Goal: Task Accomplishment & Management: Complete application form

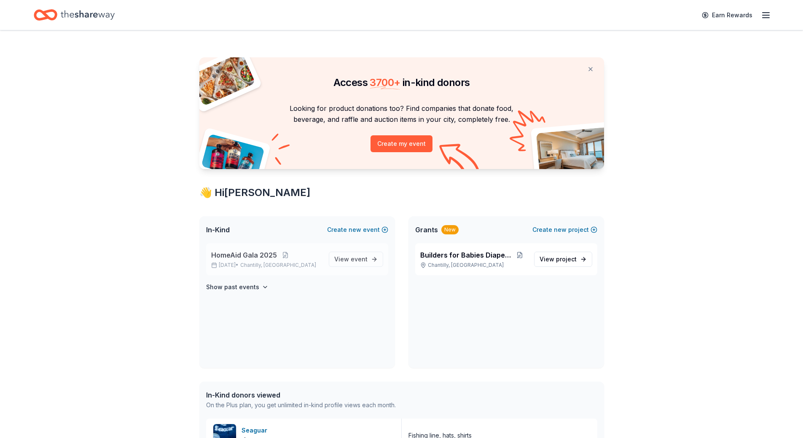
click at [237, 262] on p "Nov 15, 2025 • Chantilly, VA" at bounding box center [266, 265] width 111 height 7
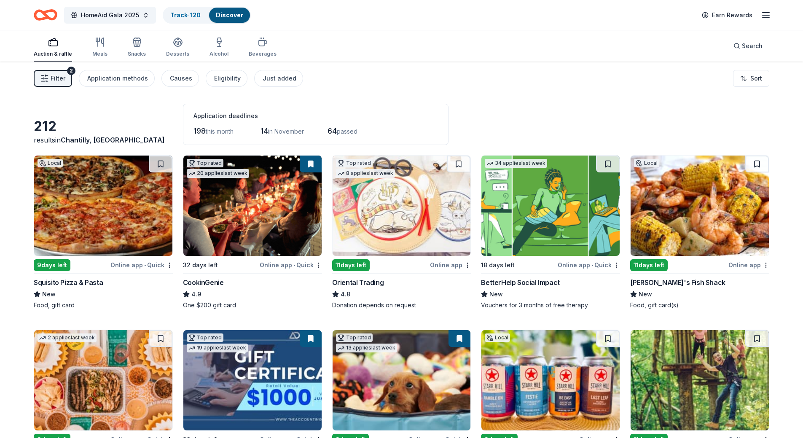
click at [724, 200] on img at bounding box center [700, 206] width 138 height 100
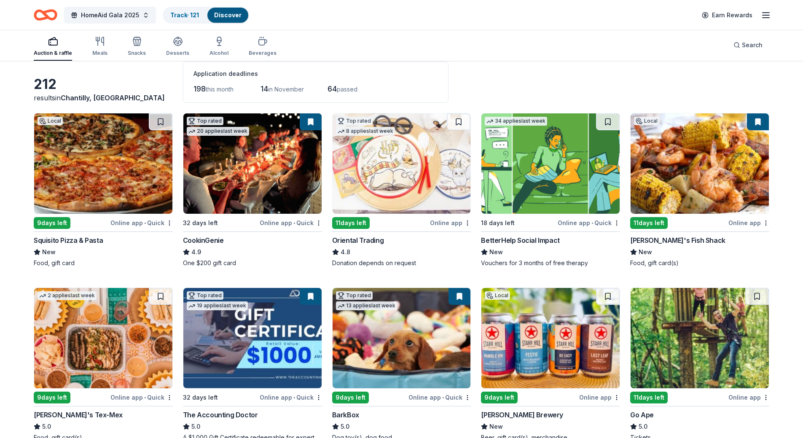
scroll to position [127, 0]
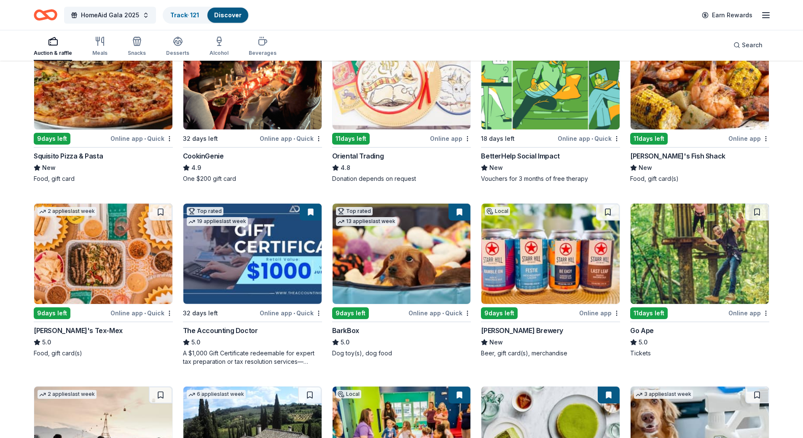
click at [115, 245] on img at bounding box center [103, 254] width 138 height 100
click at [554, 253] on img at bounding box center [551, 254] width 138 height 100
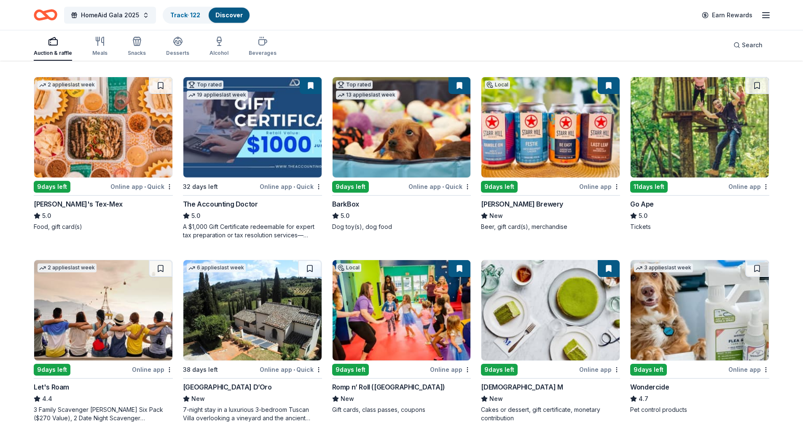
scroll to position [295, 0]
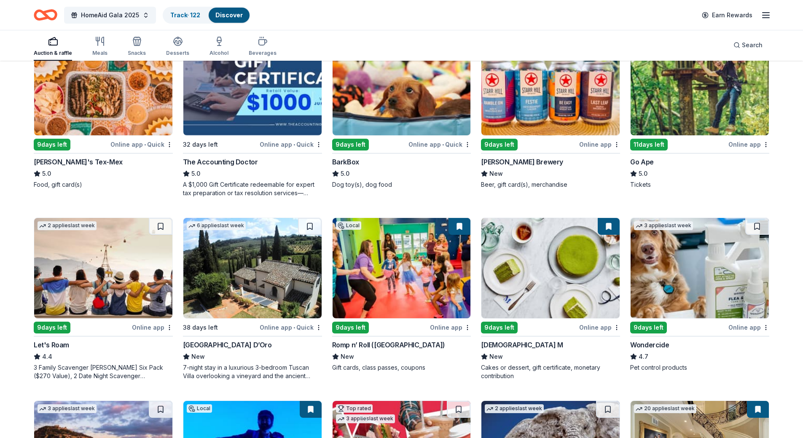
click at [240, 276] on img at bounding box center [252, 268] width 138 height 100
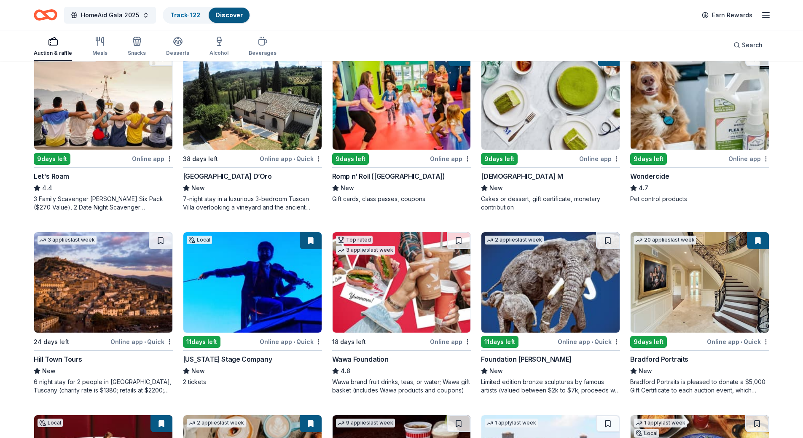
scroll to position [506, 0]
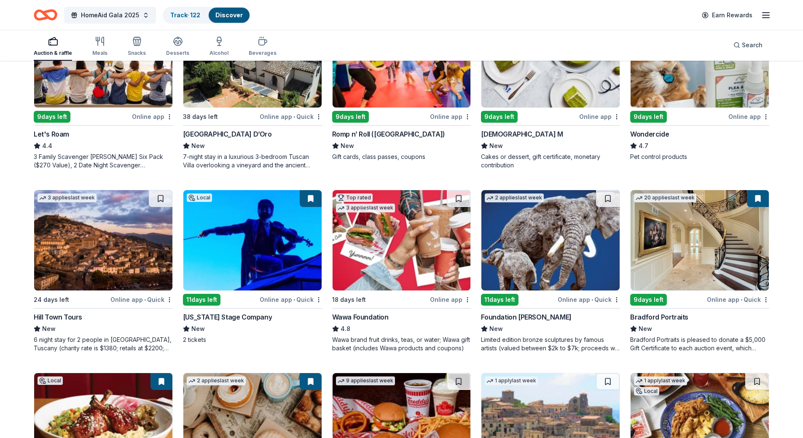
click at [398, 246] on img at bounding box center [402, 240] width 138 height 100
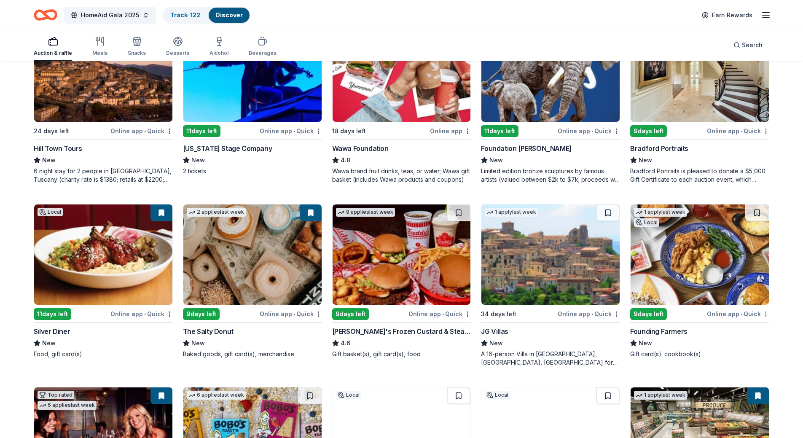
scroll to position [717, 0]
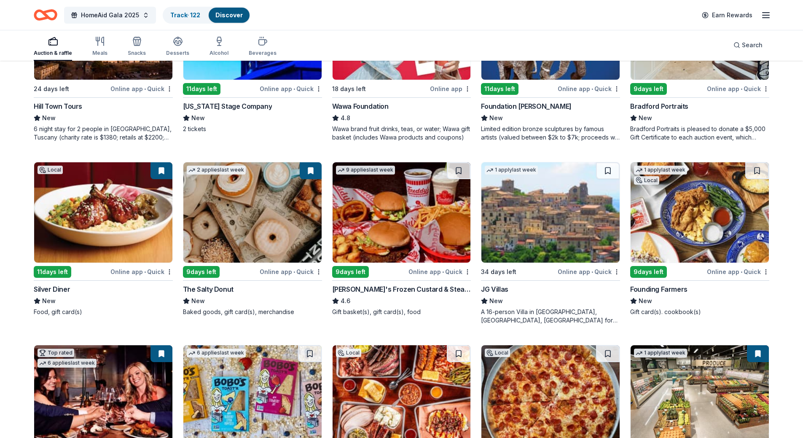
click at [403, 216] on img at bounding box center [402, 212] width 138 height 100
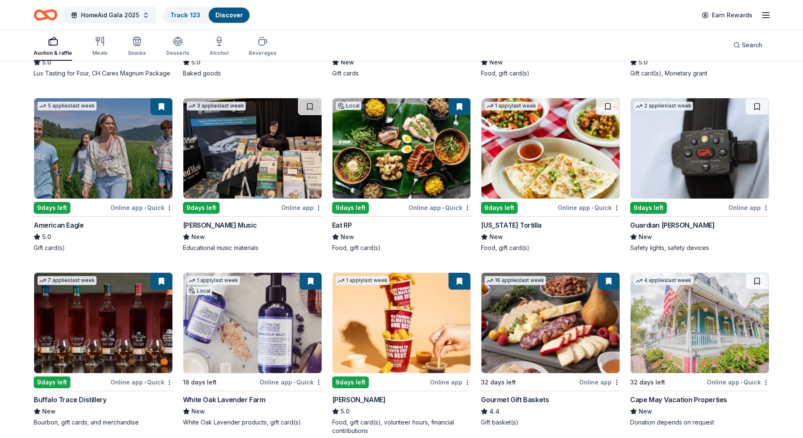
scroll to position [1181, 0]
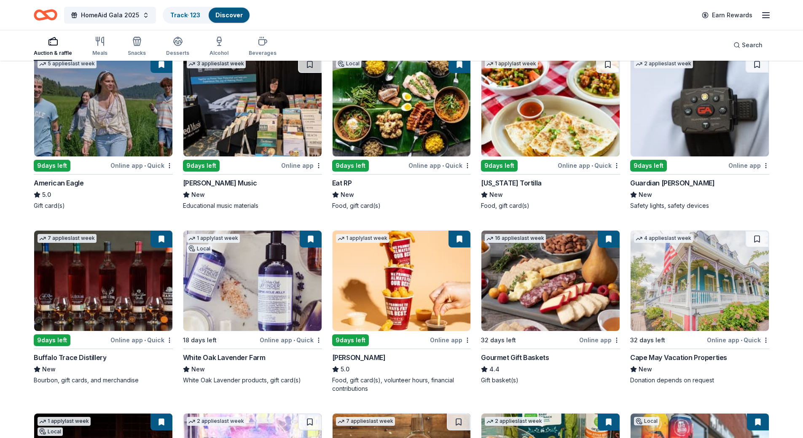
click at [666, 283] on img at bounding box center [700, 281] width 138 height 100
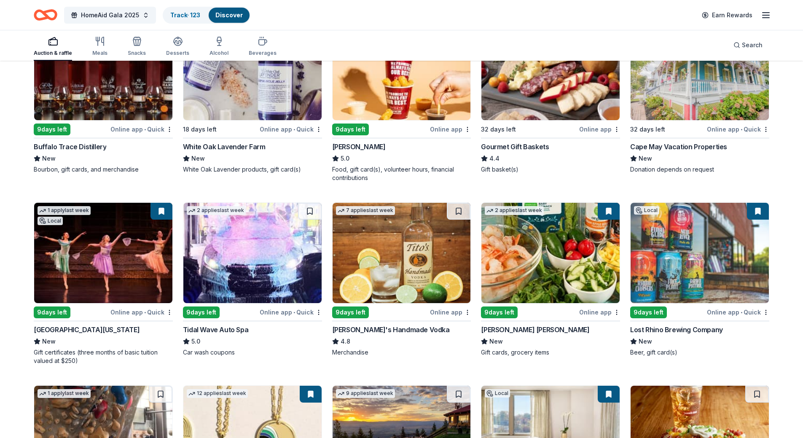
scroll to position [1434, 0]
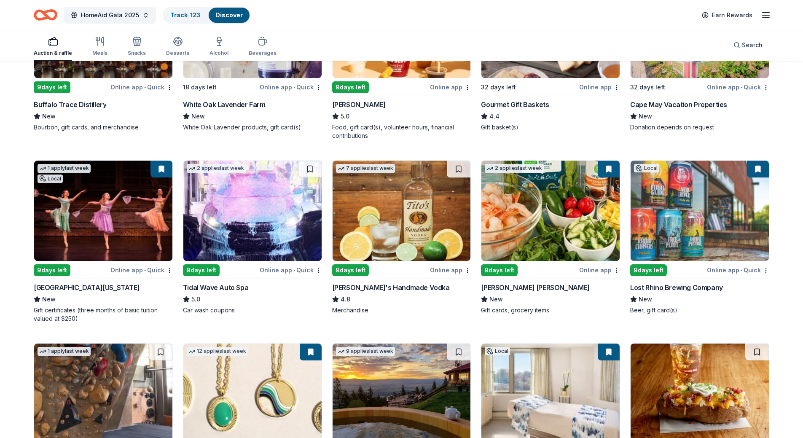
click at [407, 202] on img at bounding box center [402, 211] width 138 height 100
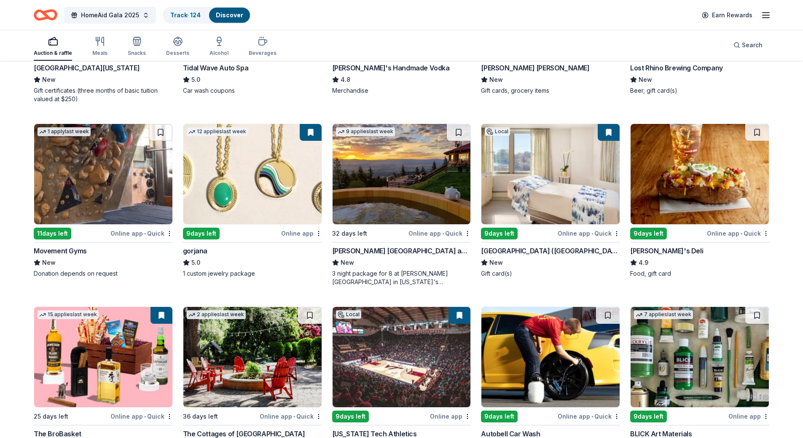
scroll to position [1696, 0]
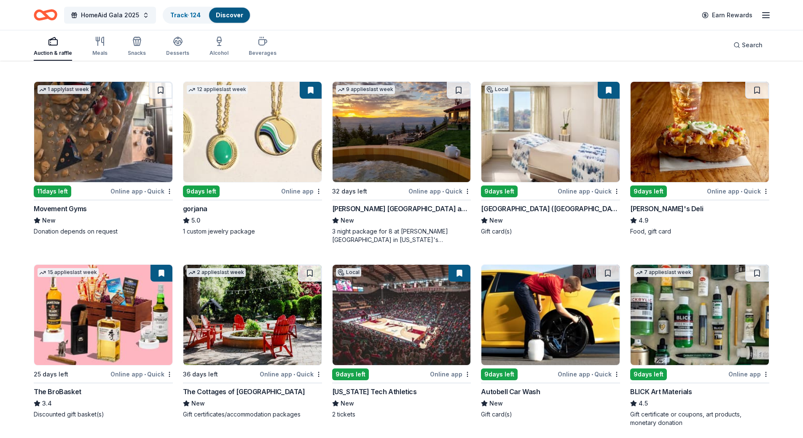
click at [698, 125] on img at bounding box center [700, 132] width 138 height 100
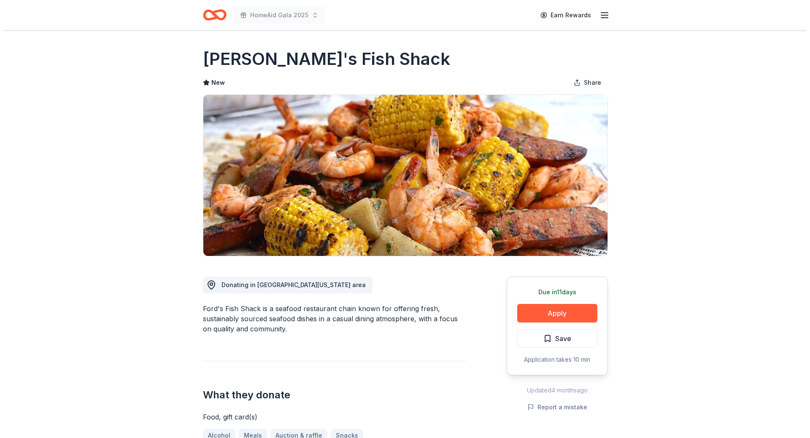
scroll to position [84, 0]
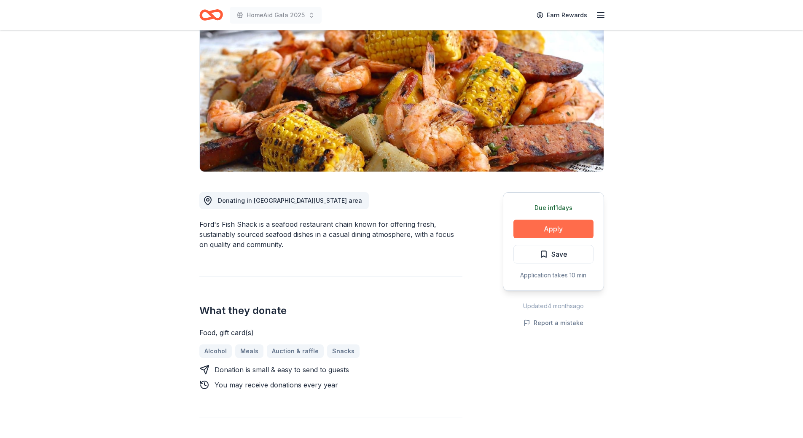
click at [550, 228] on button "Apply" at bounding box center [554, 229] width 80 height 19
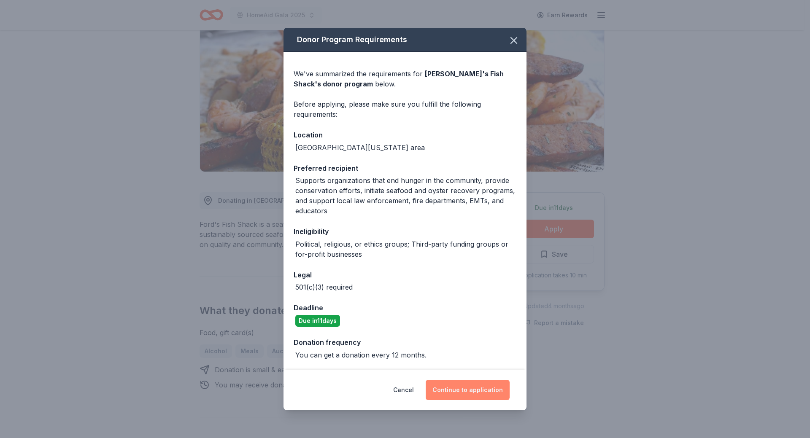
click at [478, 386] on button "Continue to application" at bounding box center [468, 390] width 84 height 20
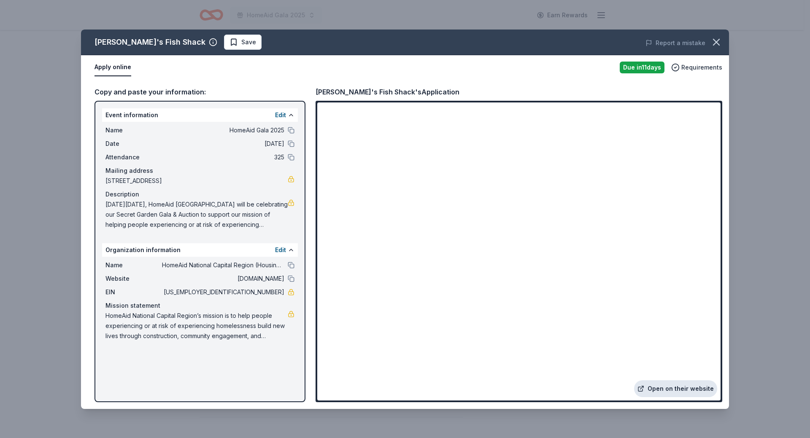
click at [668, 388] on link "Open on their website" at bounding box center [675, 388] width 83 height 17
click at [224, 36] on button "Save" at bounding box center [243, 42] width 38 height 15
click at [202, 42] on html "HomeAid Gala 2025 Earn Rewards Due in 11 days Share Ford's Fish Shack New Share…" at bounding box center [405, 135] width 810 height 438
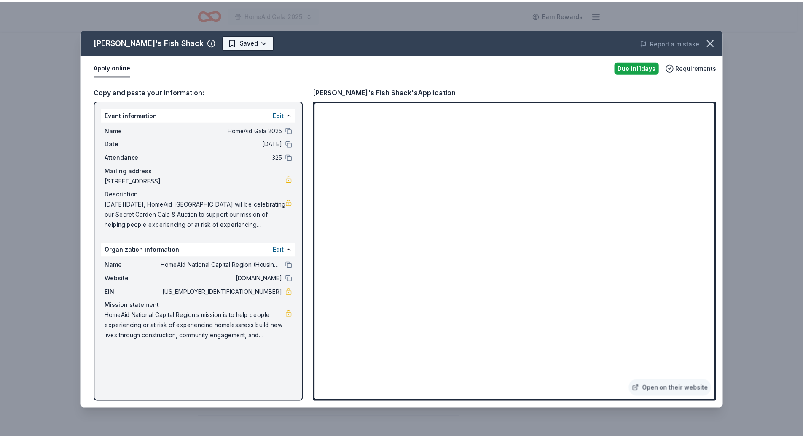
scroll to position [0, 0]
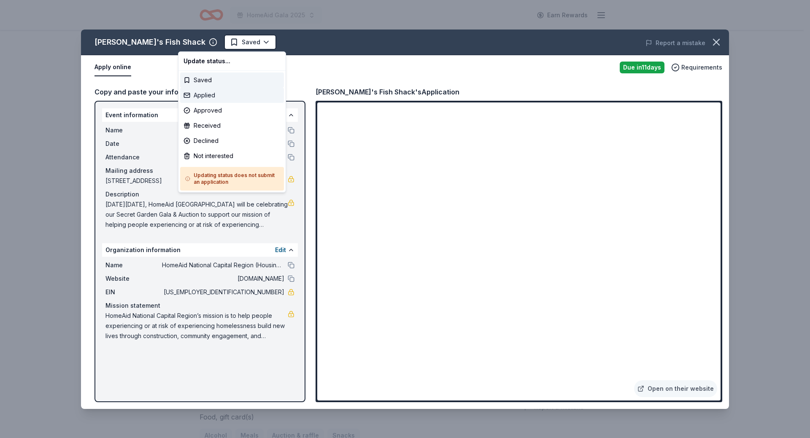
click at [199, 95] on div "Applied" at bounding box center [232, 95] width 104 height 15
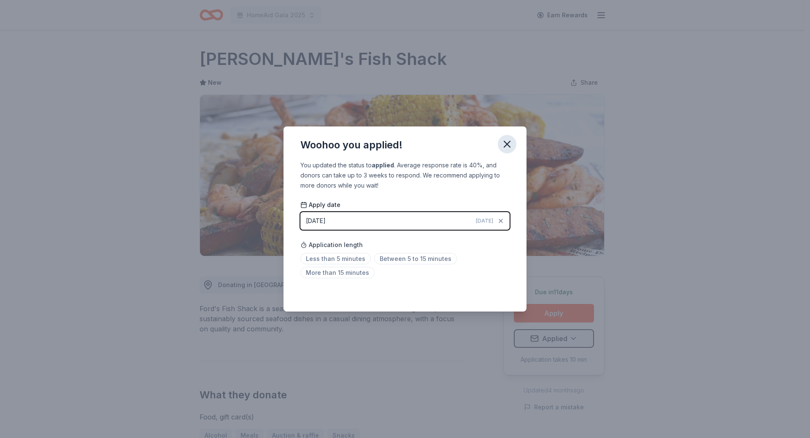
click at [506, 141] on icon "button" at bounding box center [507, 144] width 12 height 12
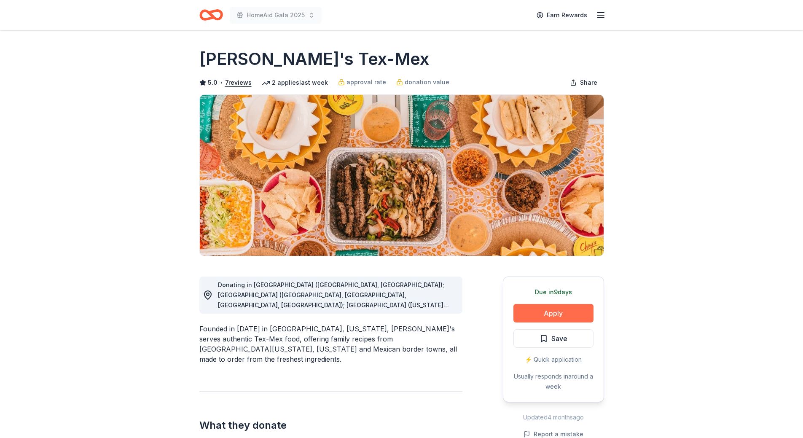
click at [539, 309] on button "Apply" at bounding box center [554, 313] width 80 height 19
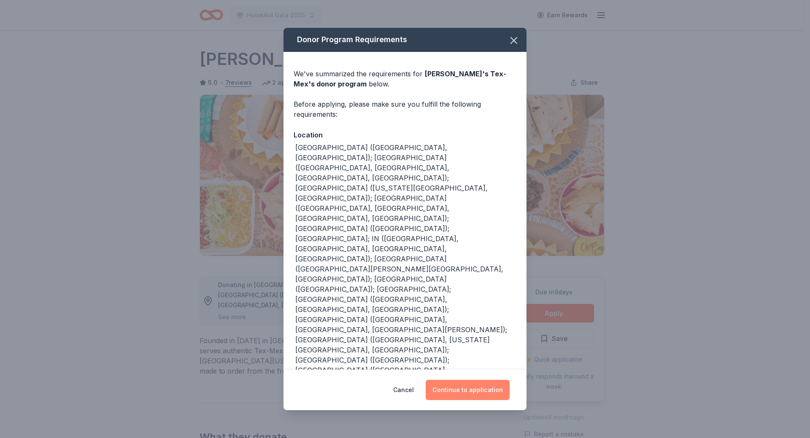
click at [460, 380] on button "Continue to application" at bounding box center [468, 390] width 84 height 20
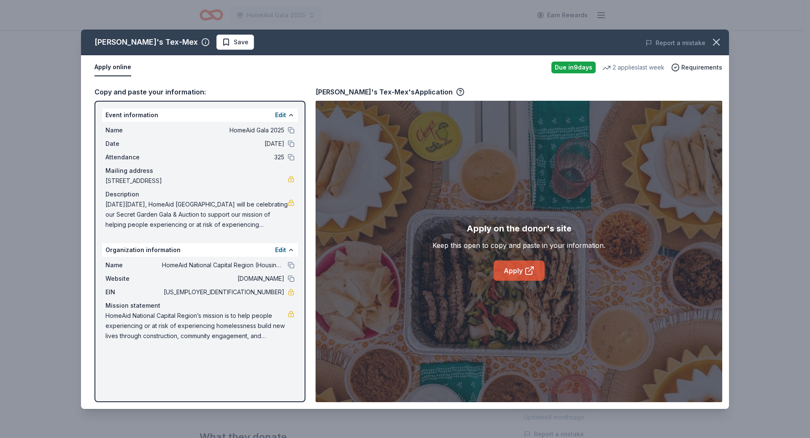
click at [514, 272] on link "Apply" at bounding box center [518, 271] width 51 height 20
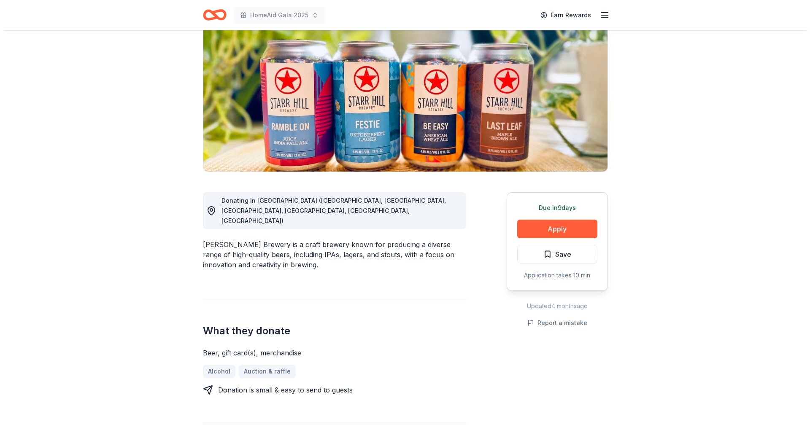
scroll to position [84, 0]
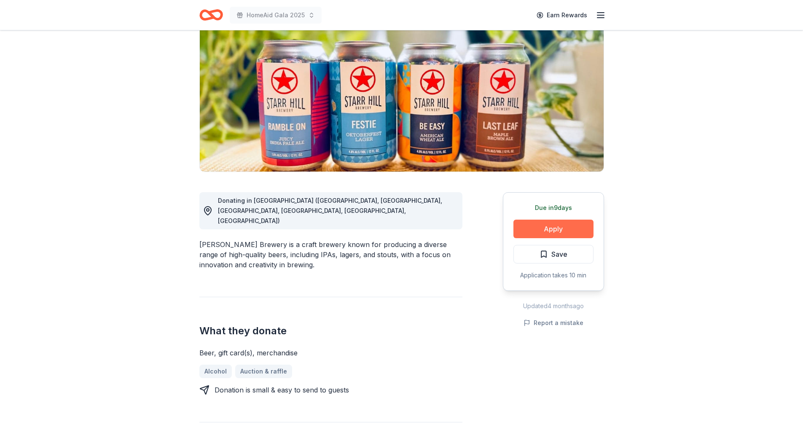
click at [537, 228] on button "Apply" at bounding box center [554, 229] width 80 height 19
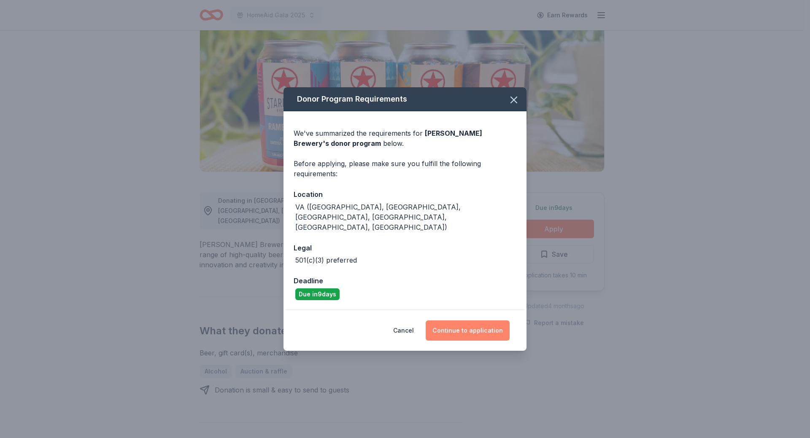
click at [461, 322] on button "Continue to application" at bounding box center [468, 331] width 84 height 20
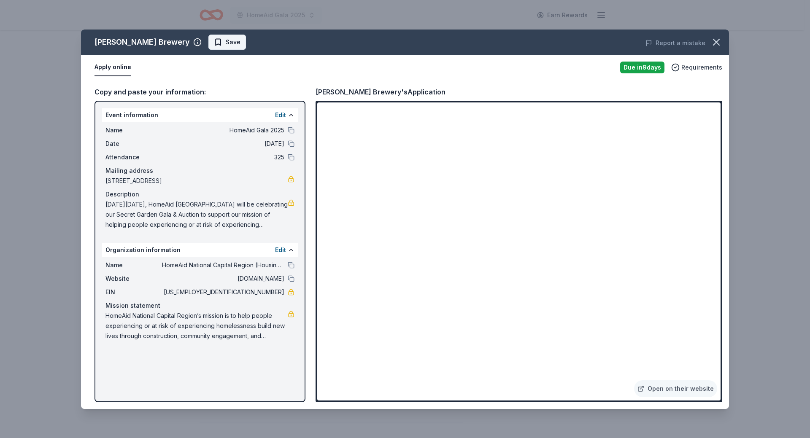
click at [226, 38] on span "Save" at bounding box center [233, 42] width 15 height 10
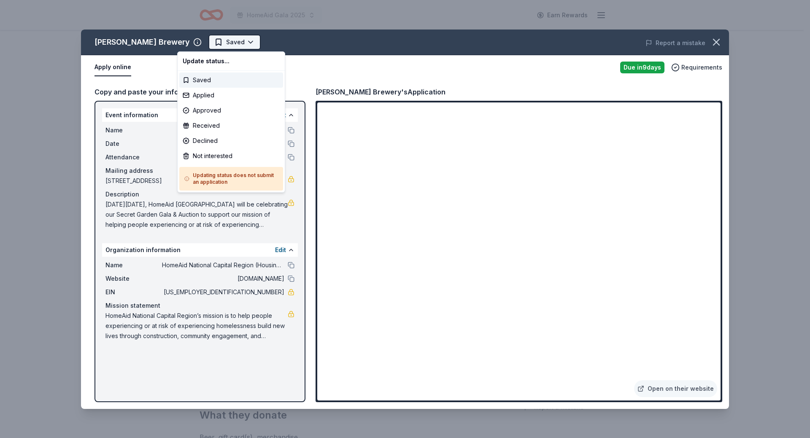
click at [199, 45] on html "HomeAid Gala 2025 Earn Rewards Due in 9 days Share Starr Hill Brewery New Share…" at bounding box center [405, 219] width 810 height 438
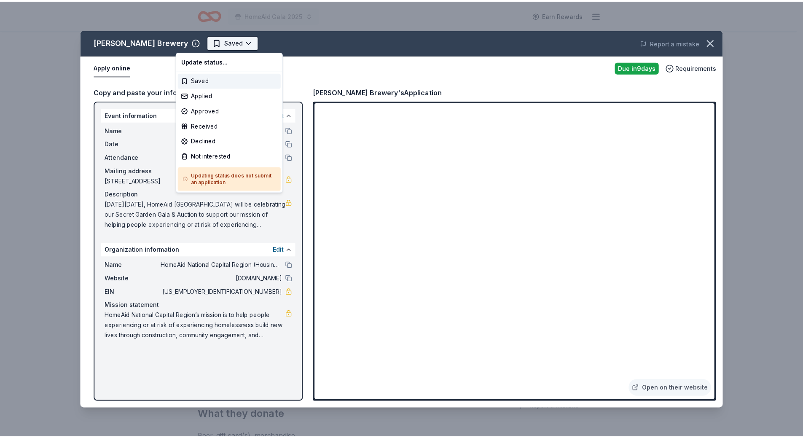
scroll to position [0, 0]
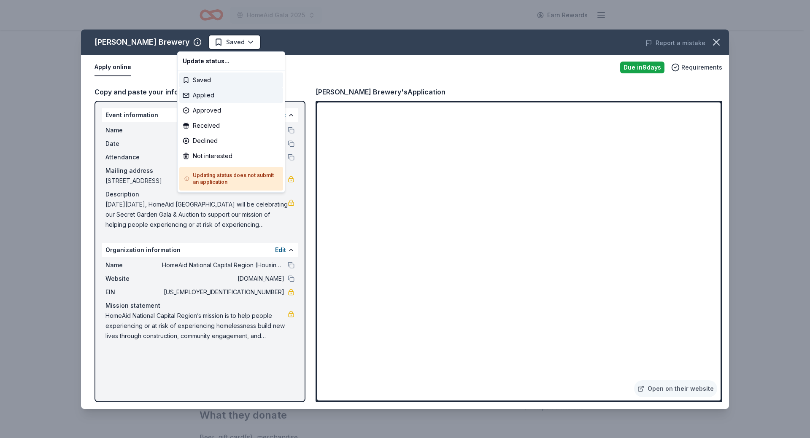
click at [205, 95] on div "Applied" at bounding box center [231, 95] width 104 height 15
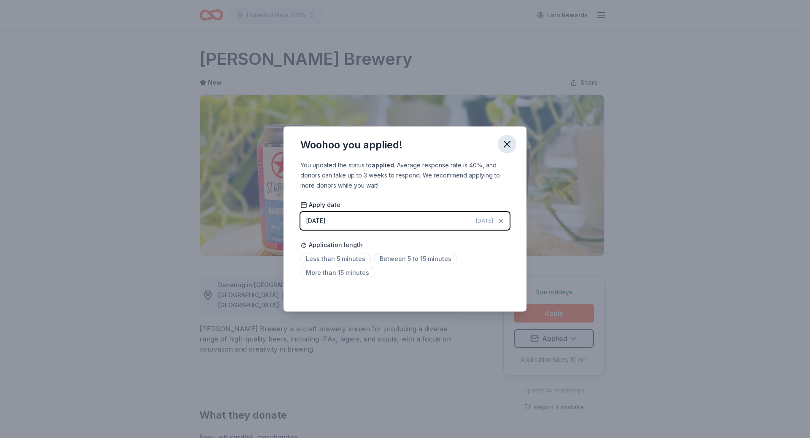
click at [509, 143] on icon "button" at bounding box center [507, 144] width 12 height 12
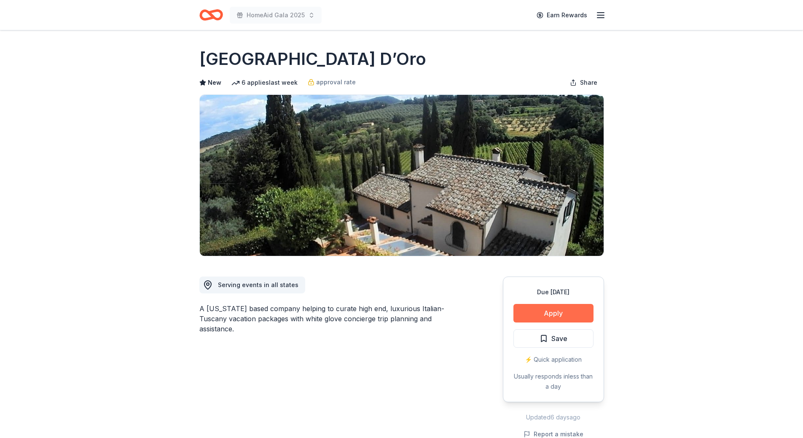
click at [544, 318] on button "Apply" at bounding box center [554, 313] width 80 height 19
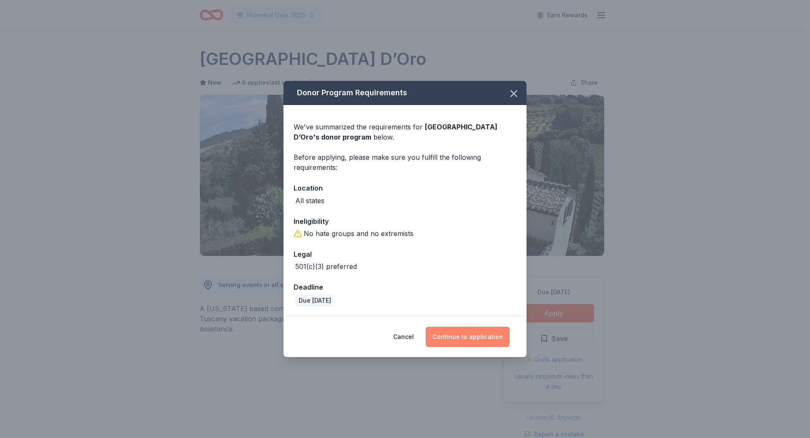
click at [453, 331] on button "Continue to application" at bounding box center [468, 337] width 84 height 20
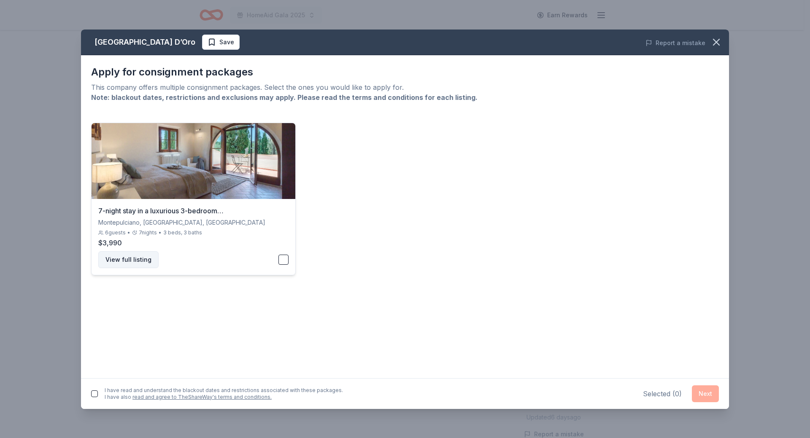
click at [116, 260] on button "View full listing" at bounding box center [128, 259] width 60 height 17
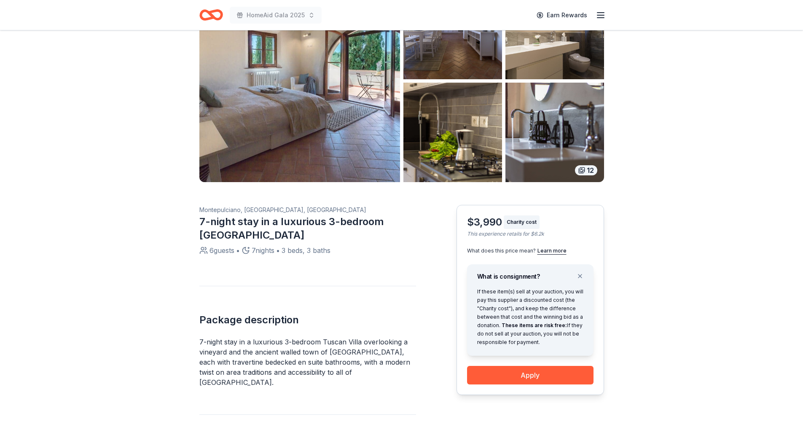
scroll to position [169, 0]
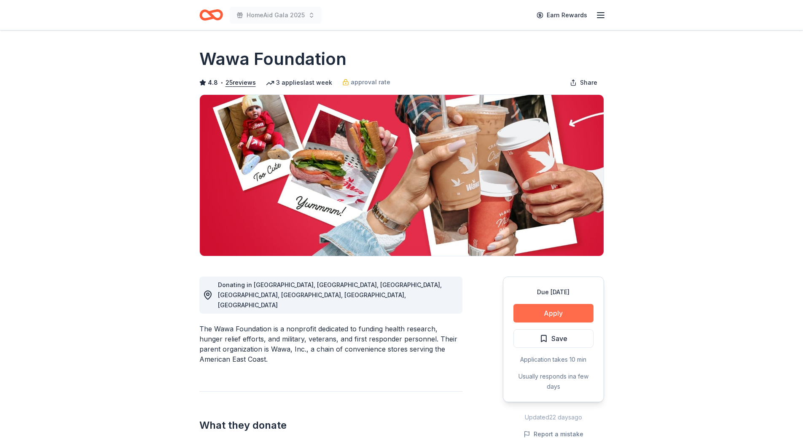
click at [556, 311] on button "Apply" at bounding box center [554, 313] width 80 height 19
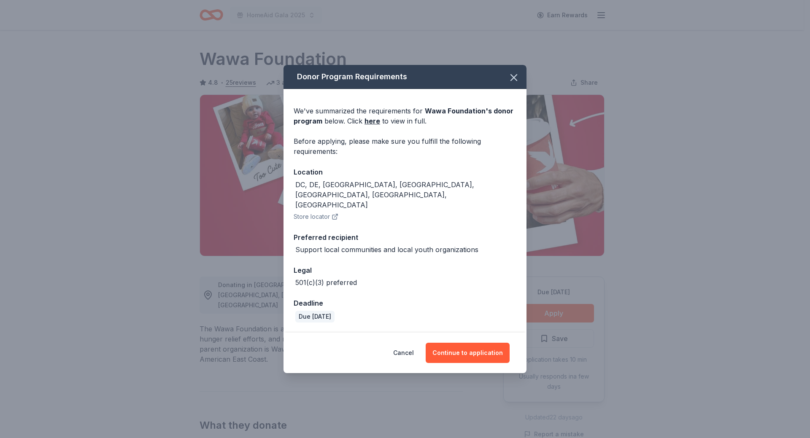
click at [458, 343] on div "Cancel Continue to application" at bounding box center [404, 353] width 209 height 20
click at [457, 343] on button "Continue to application" at bounding box center [468, 353] width 84 height 20
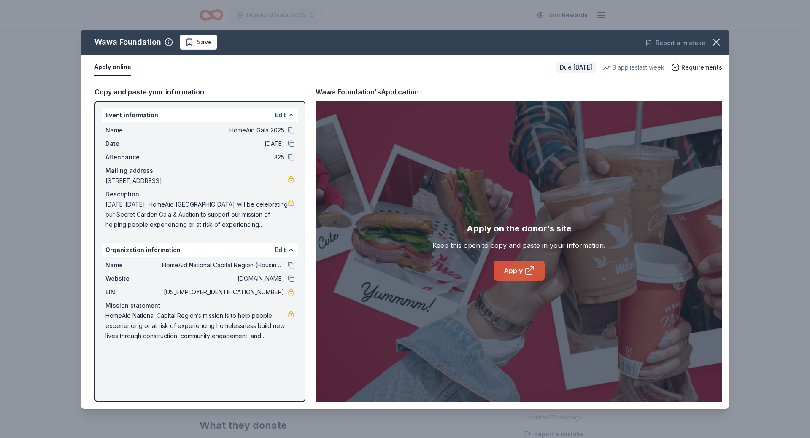
click at [531, 269] on icon at bounding box center [530, 269] width 5 height 5
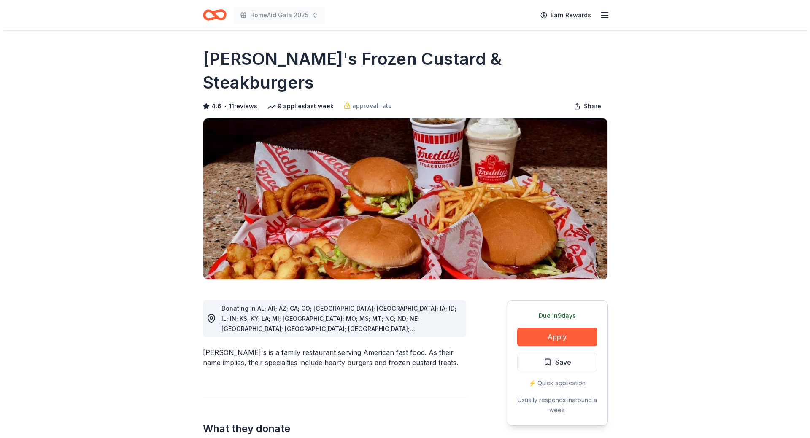
scroll to position [42, 0]
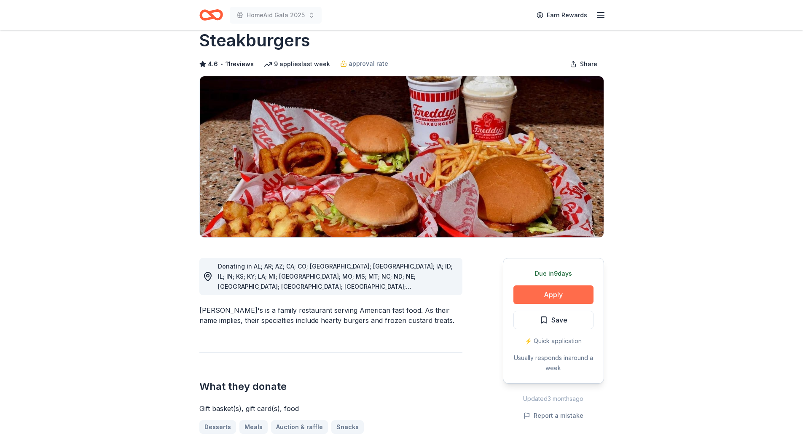
click at [569, 286] on button "Apply" at bounding box center [554, 295] width 80 height 19
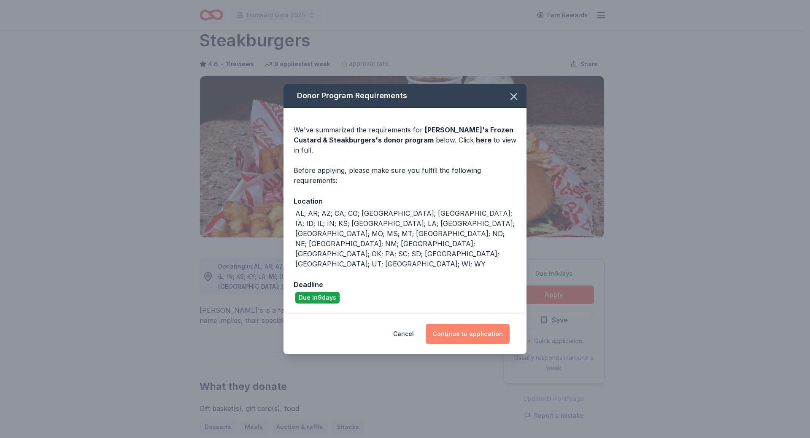
click at [469, 324] on button "Continue to application" at bounding box center [468, 334] width 84 height 20
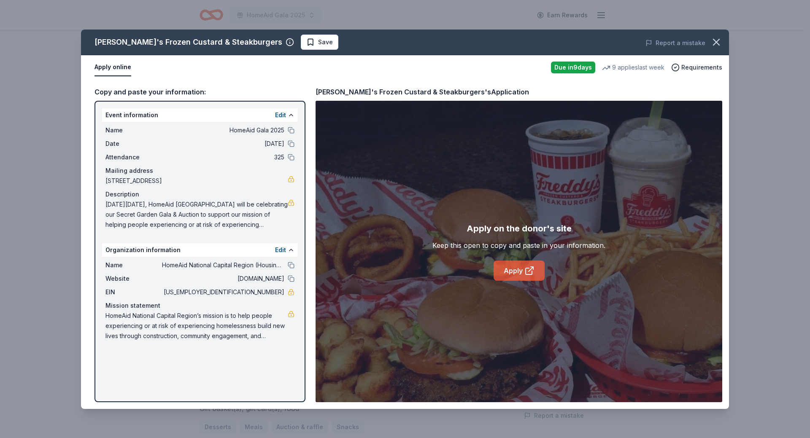
click at [518, 270] on link "Apply" at bounding box center [518, 271] width 51 height 20
click at [306, 47] on span "Save" at bounding box center [319, 42] width 27 height 10
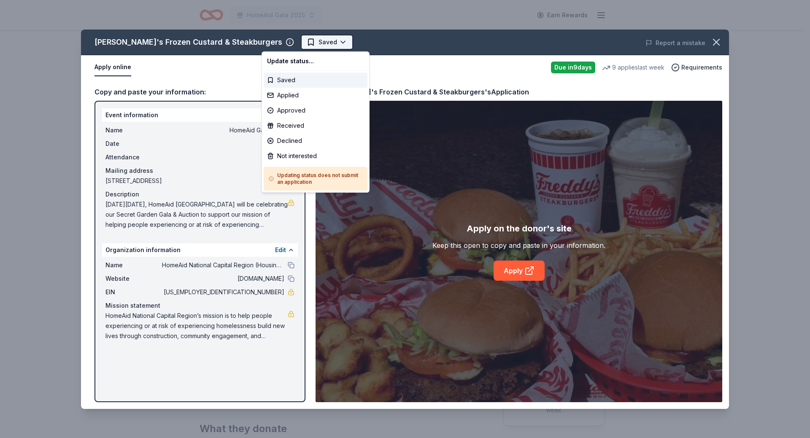
click at [282, 39] on html "HomeAid Gala 2025 Earn Rewards Due in 9 days Share Freddy's Frozen Custard & St…" at bounding box center [405, 219] width 810 height 438
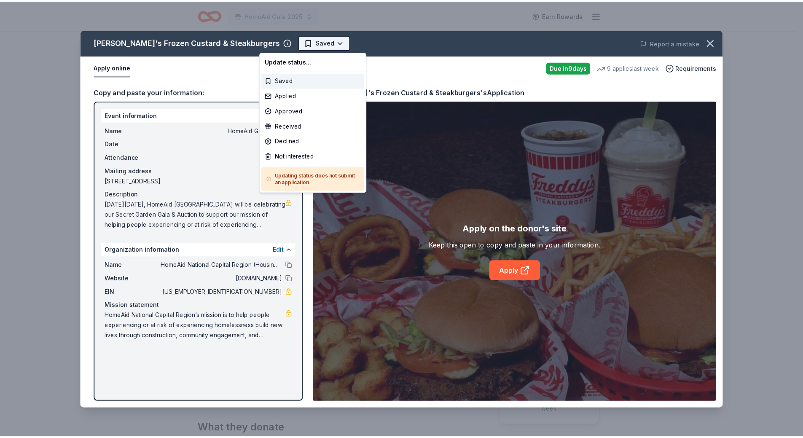
scroll to position [0, 0]
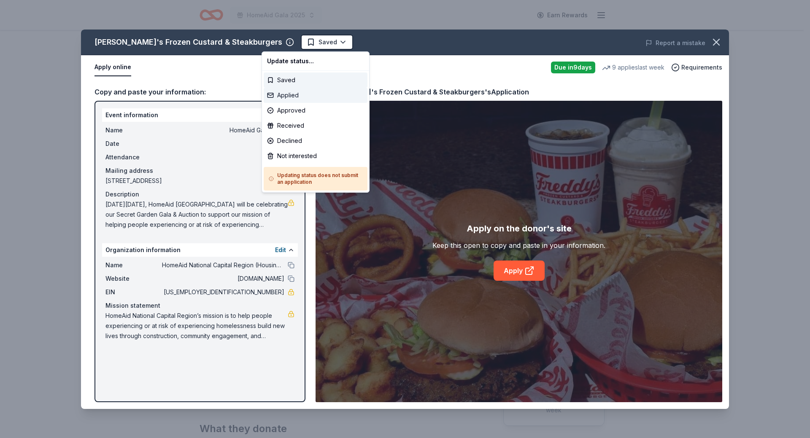
click at [279, 96] on div "Applied" at bounding box center [316, 95] width 104 height 15
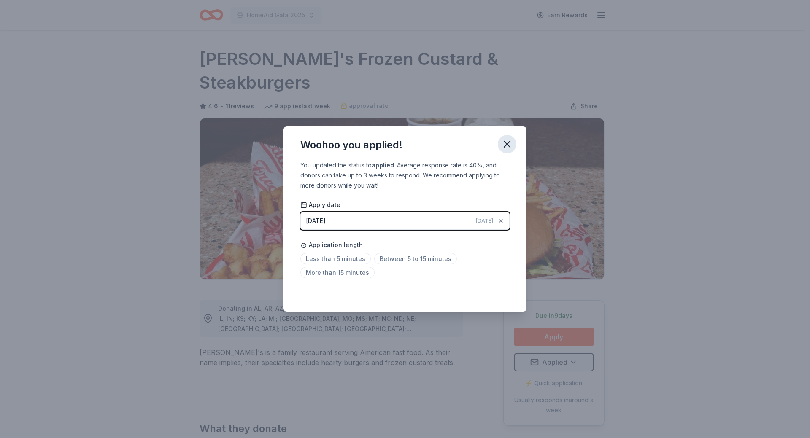
click at [506, 144] on icon "button" at bounding box center [507, 144] width 6 height 6
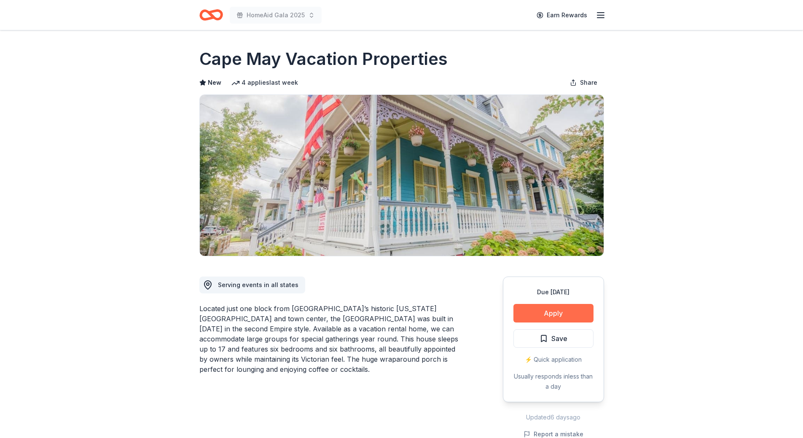
click at [563, 314] on button "Apply" at bounding box center [554, 313] width 80 height 19
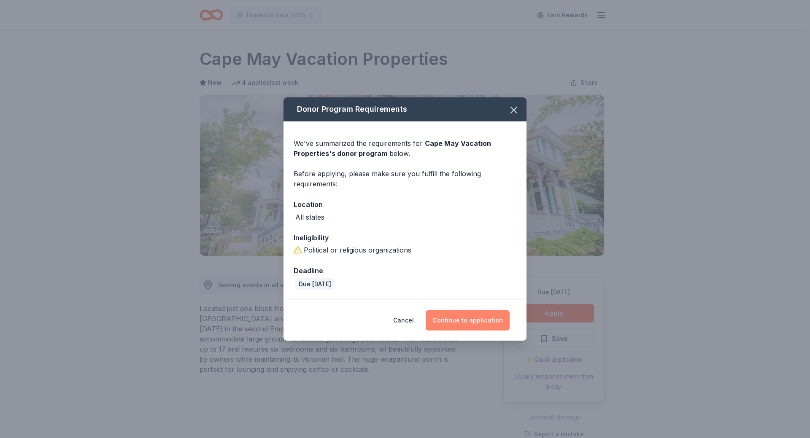
click at [466, 324] on button "Continue to application" at bounding box center [468, 320] width 84 height 20
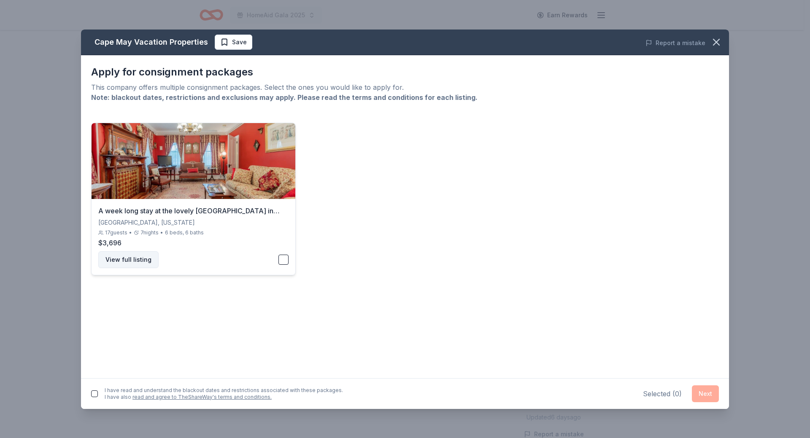
click at [131, 257] on button "View full listing" at bounding box center [128, 259] width 60 height 17
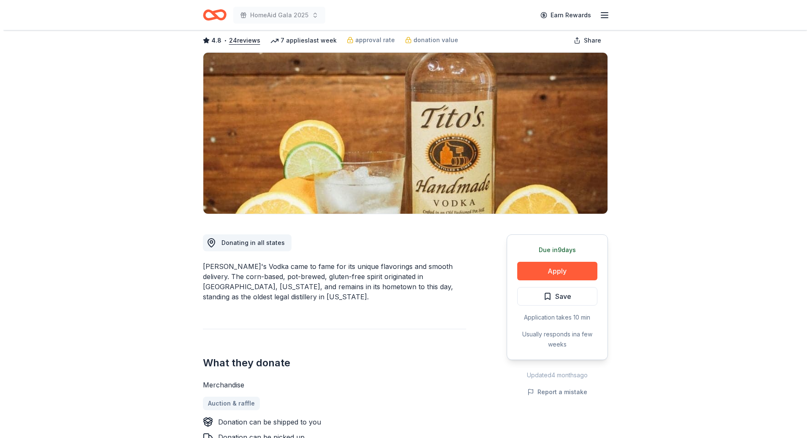
scroll to position [84, 0]
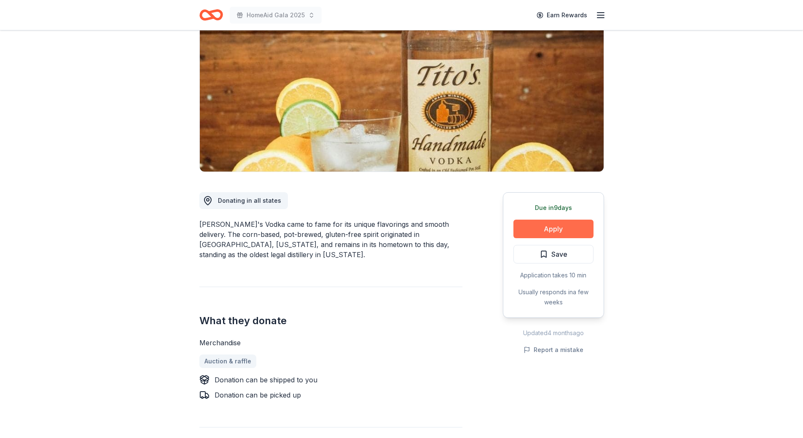
click at [551, 227] on button "Apply" at bounding box center [554, 229] width 80 height 19
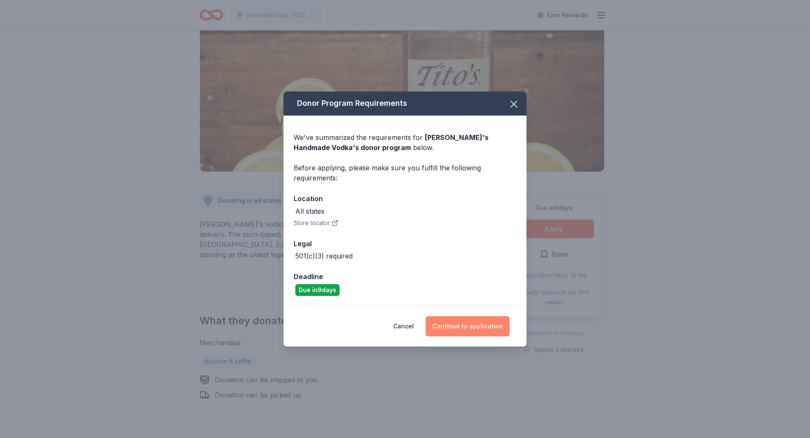
click at [456, 327] on button "Continue to application" at bounding box center [468, 326] width 84 height 20
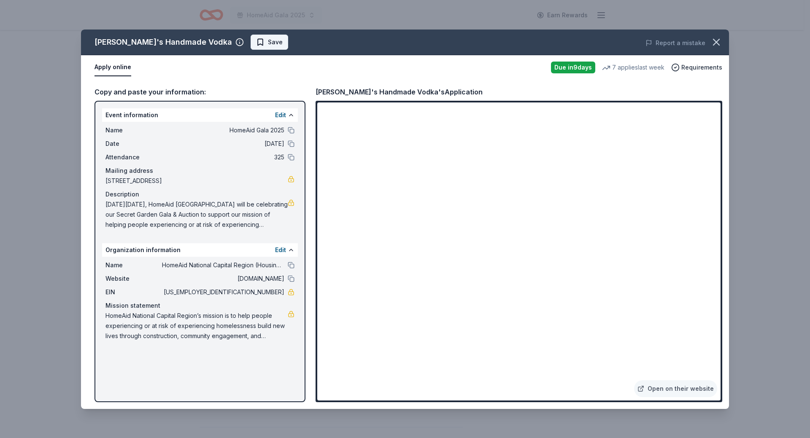
click at [268, 47] on span "Save" at bounding box center [275, 42] width 15 height 10
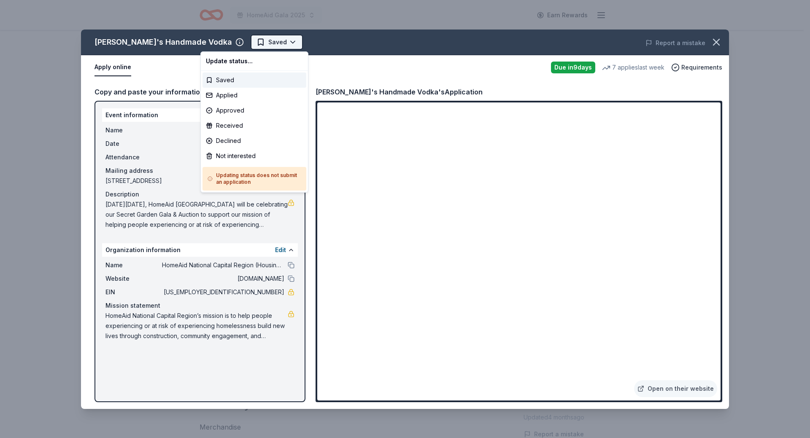
click at [221, 44] on html "HomeAid Gala 2025 Earn Rewards Due in 9 days Share Tito's Handmade Vodka 4.8 • …" at bounding box center [405, 219] width 810 height 438
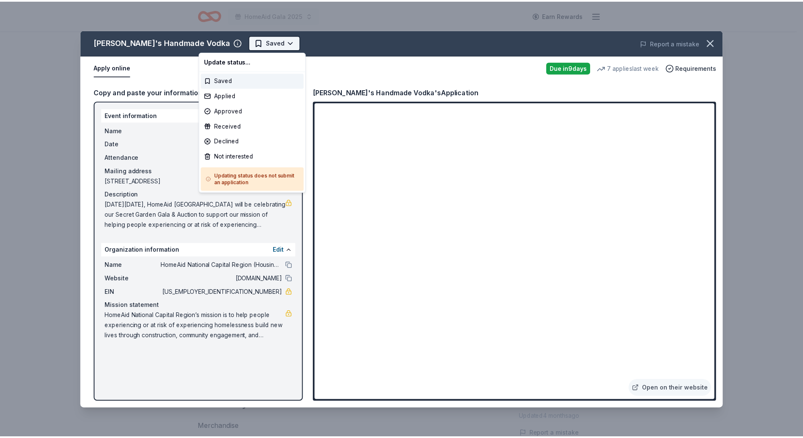
scroll to position [0, 0]
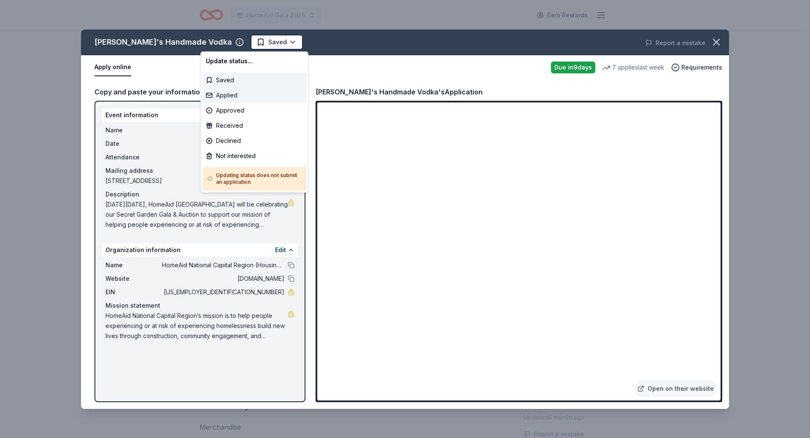
click at [216, 97] on div "Applied" at bounding box center [254, 95] width 104 height 15
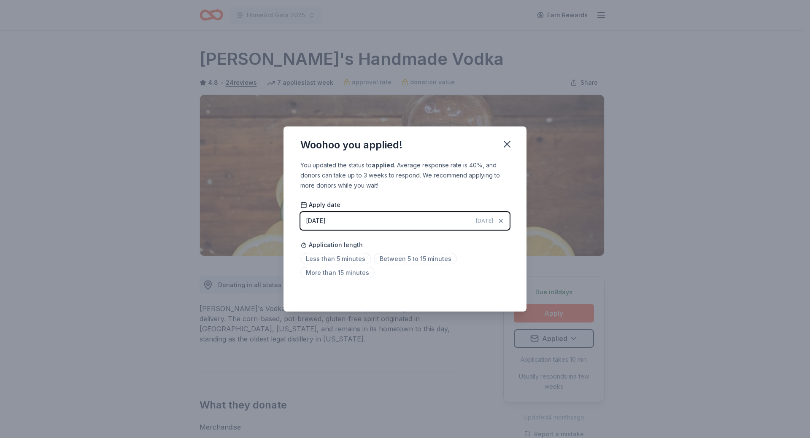
drag, startPoint x: 504, startPoint y: 146, endPoint x: 495, endPoint y: 136, distance: 13.7
click at [504, 146] on icon "button" at bounding box center [507, 144] width 12 height 12
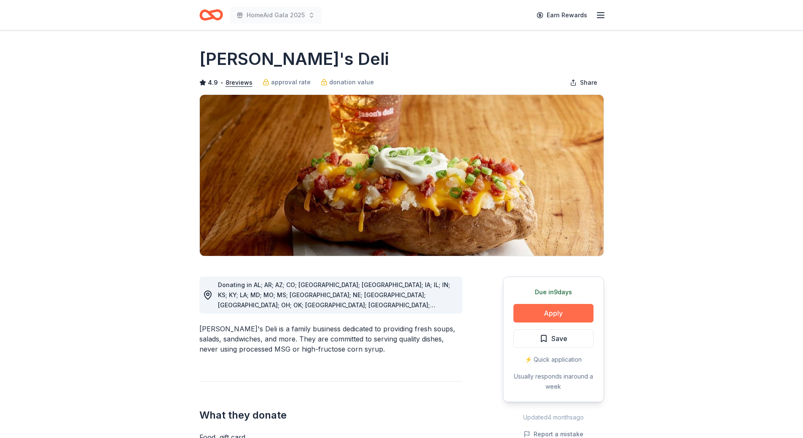
click at [553, 315] on button "Apply" at bounding box center [554, 313] width 80 height 19
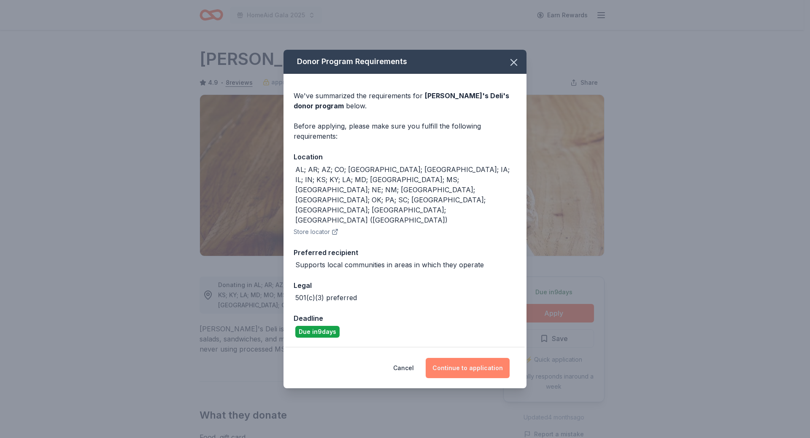
click at [458, 358] on button "Continue to application" at bounding box center [468, 368] width 84 height 20
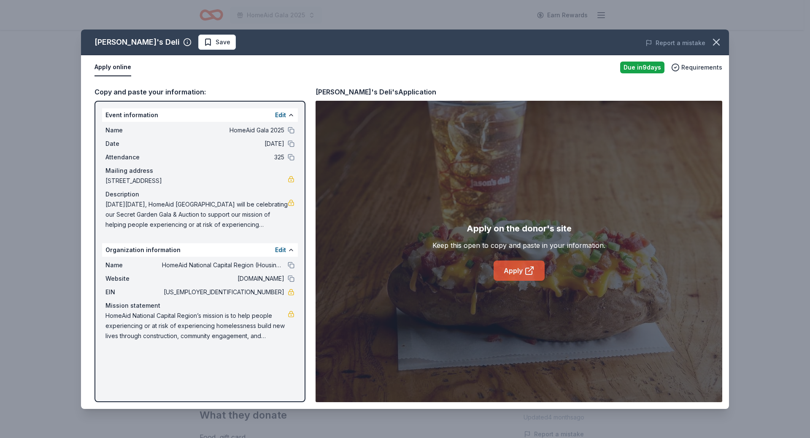
click at [522, 272] on link "Apply" at bounding box center [518, 271] width 51 height 20
click at [216, 42] on span "Save" at bounding box center [223, 42] width 15 height 10
click at [193, 42] on html "HomeAid Gala 2025 Earn Rewards Due in 9 days Share Jason's Deli 4.9 • 8 reviews…" at bounding box center [405, 219] width 810 height 438
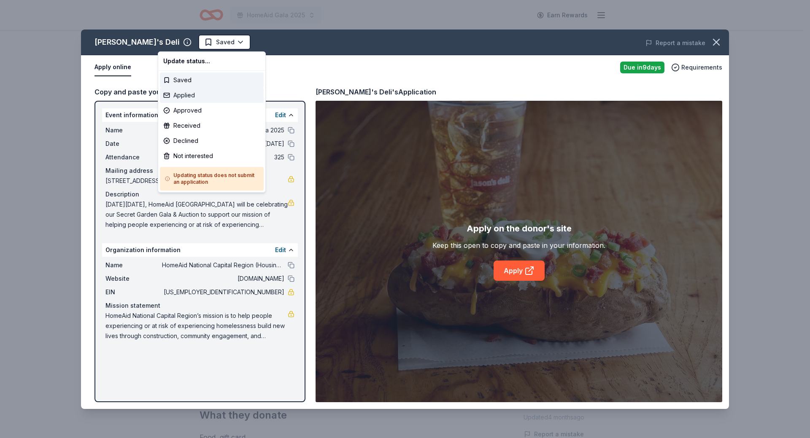
click at [194, 95] on div "Applied" at bounding box center [212, 95] width 104 height 15
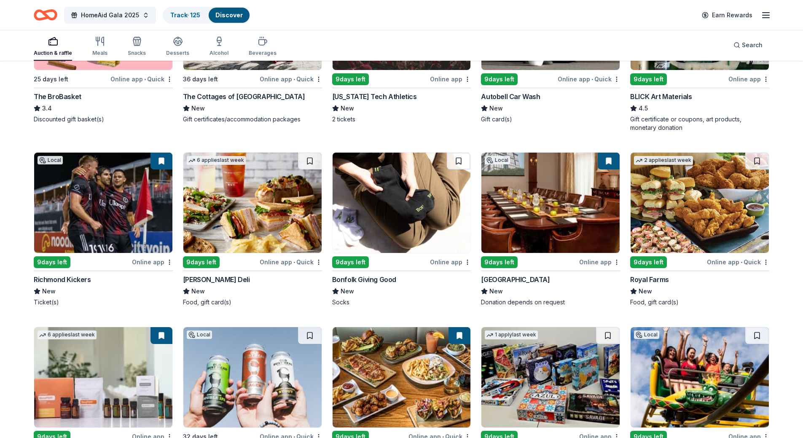
scroll to position [2075, 0]
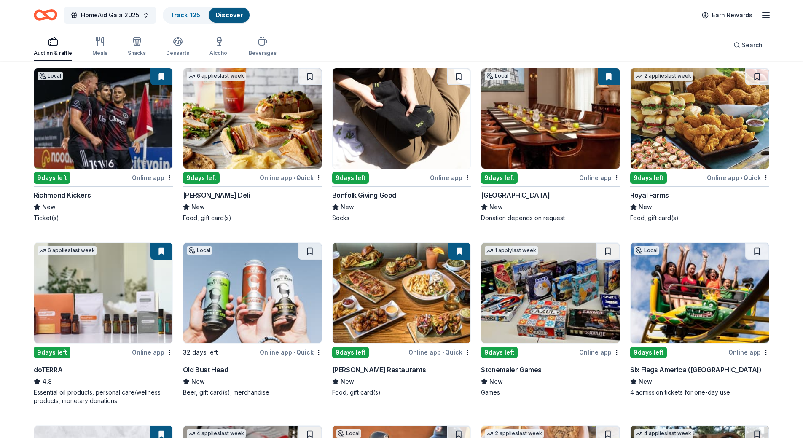
click at [700, 123] on img at bounding box center [700, 118] width 138 height 100
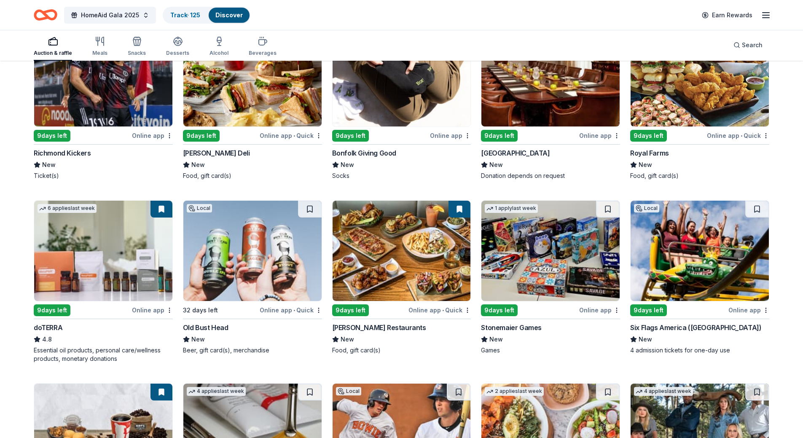
scroll to position [2160, 0]
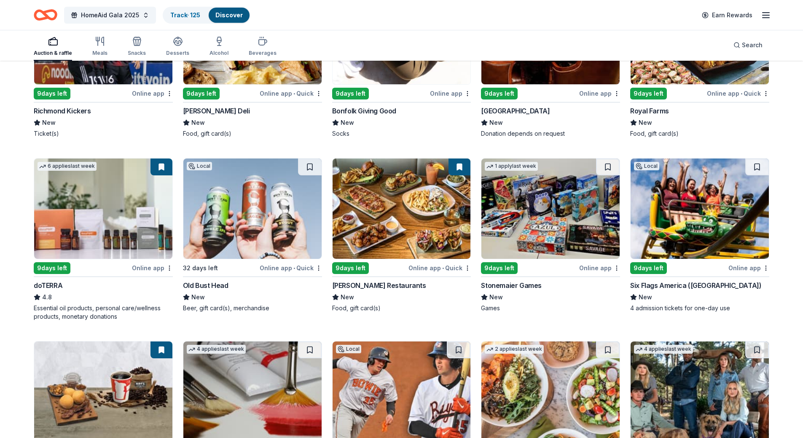
click at [263, 201] on img at bounding box center [252, 209] width 138 height 100
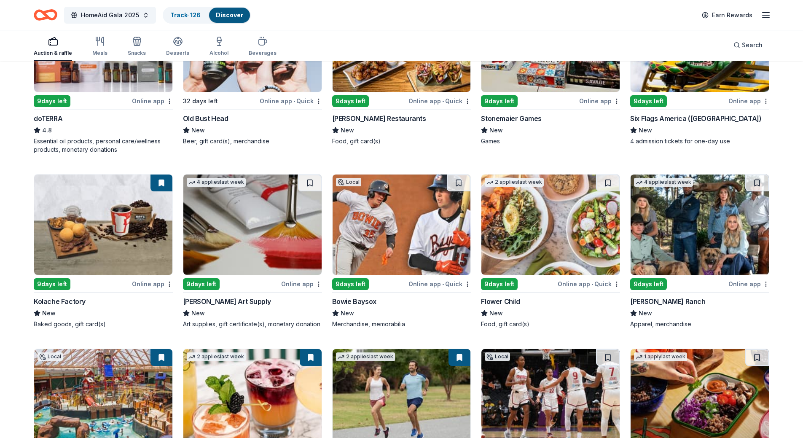
scroll to position [2369, 0]
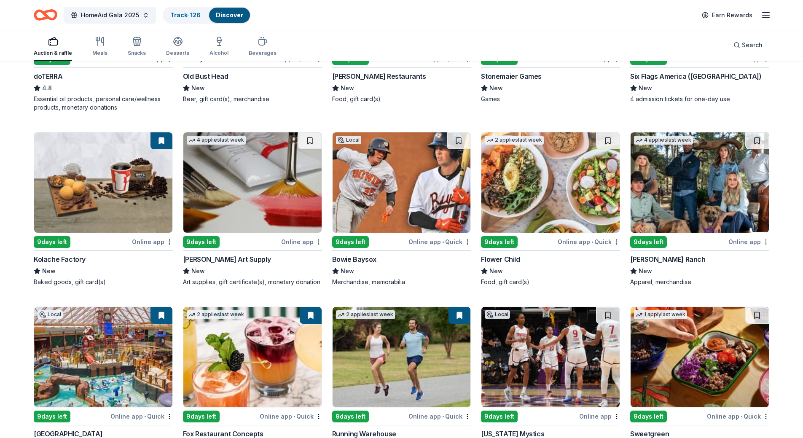
click at [695, 188] on img at bounding box center [700, 182] width 138 height 100
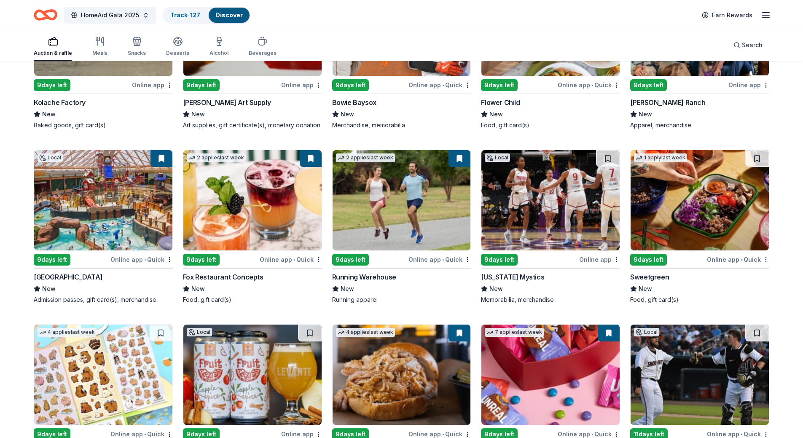
scroll to position [2442, 0]
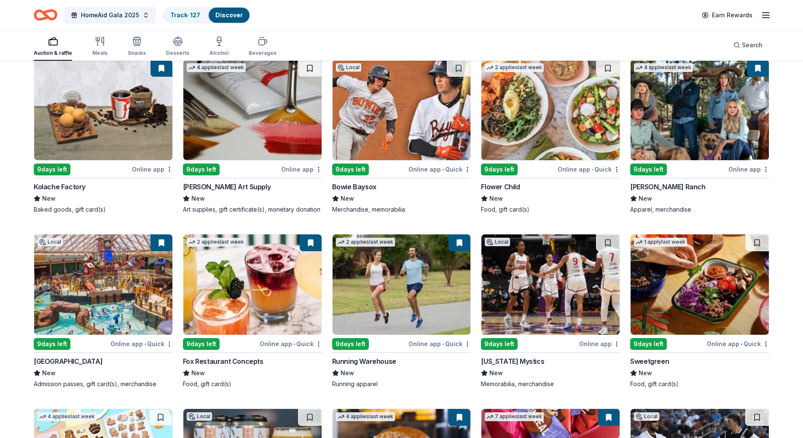
click at [386, 107] on img at bounding box center [402, 110] width 138 height 100
click at [564, 270] on img at bounding box center [551, 284] width 138 height 100
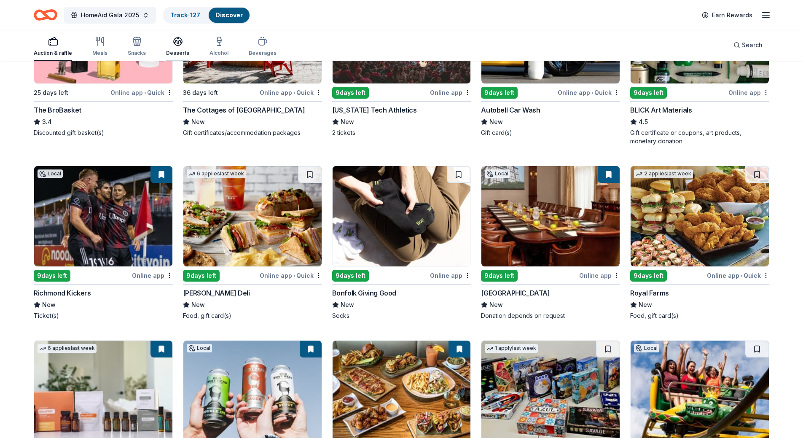
scroll to position [1935, 0]
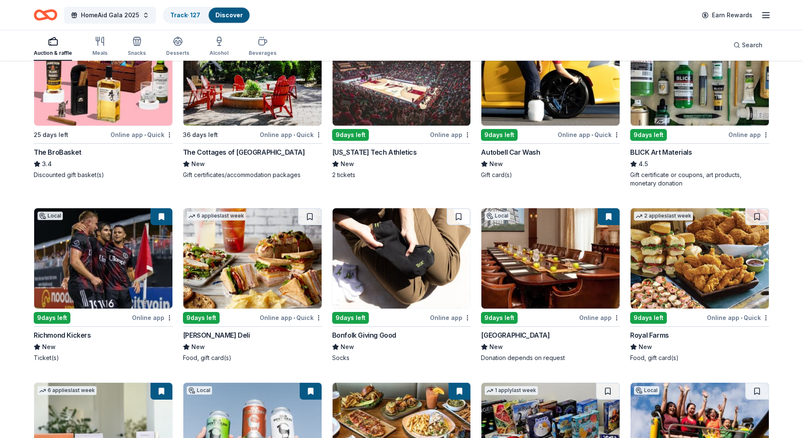
click at [42, 14] on icon "Home" at bounding box center [46, 15] width 24 height 20
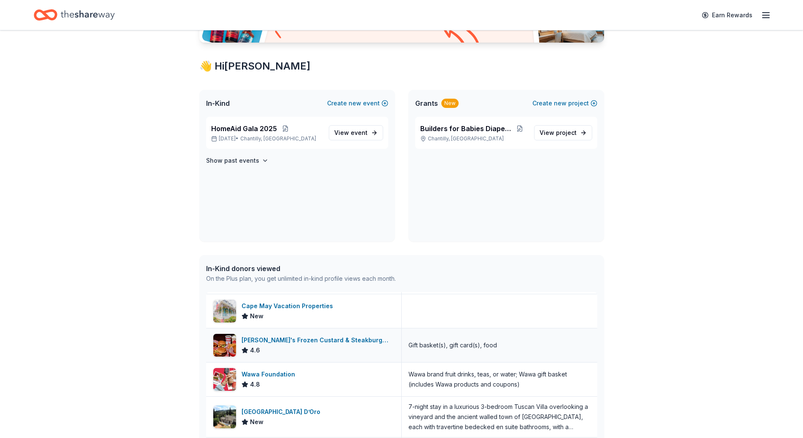
scroll to position [422, 0]
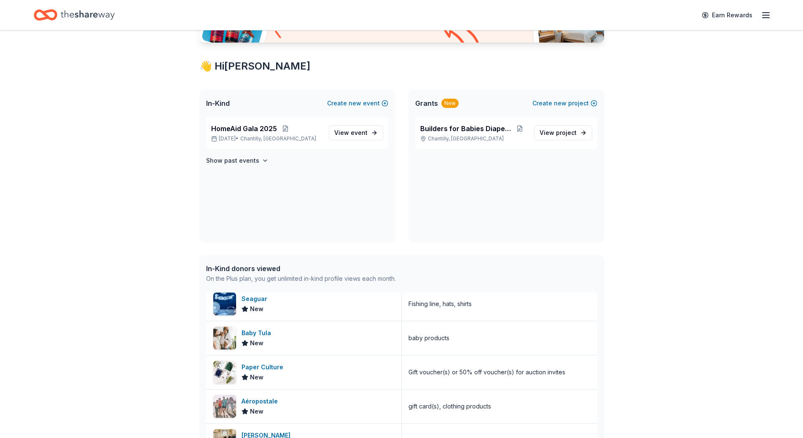
click at [84, 17] on icon "Home" at bounding box center [88, 14] width 54 height 17
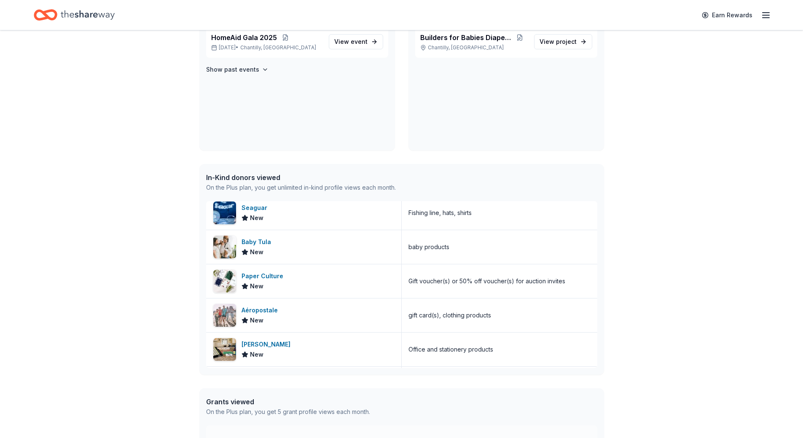
scroll to position [353, 0]
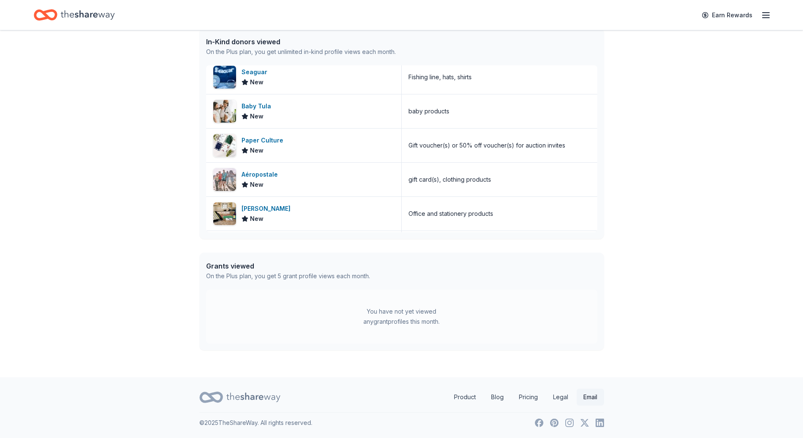
click at [593, 398] on link "Email" at bounding box center [590, 397] width 27 height 17
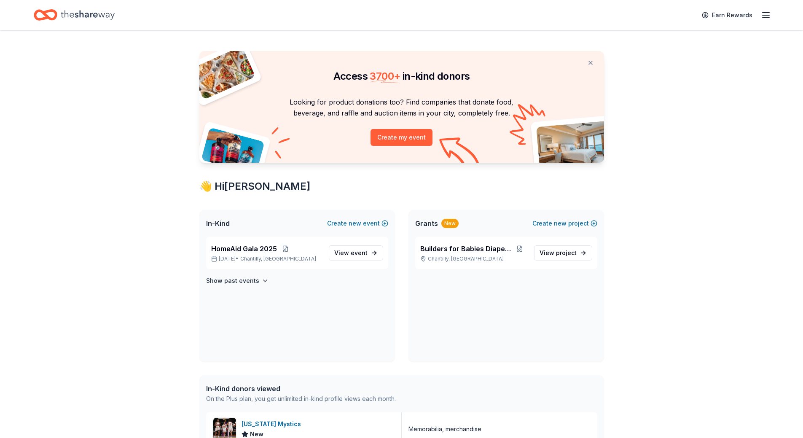
scroll to position [0, 0]
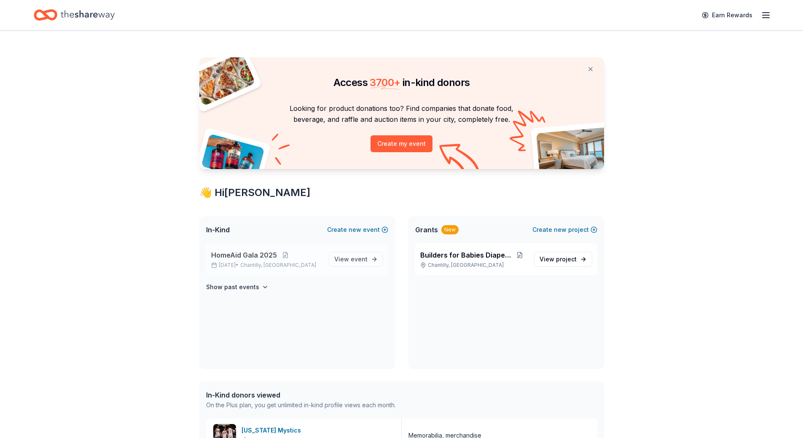
click at [244, 264] on p "Nov 15, 2025 • Chantilly, VA" at bounding box center [266, 265] width 111 height 7
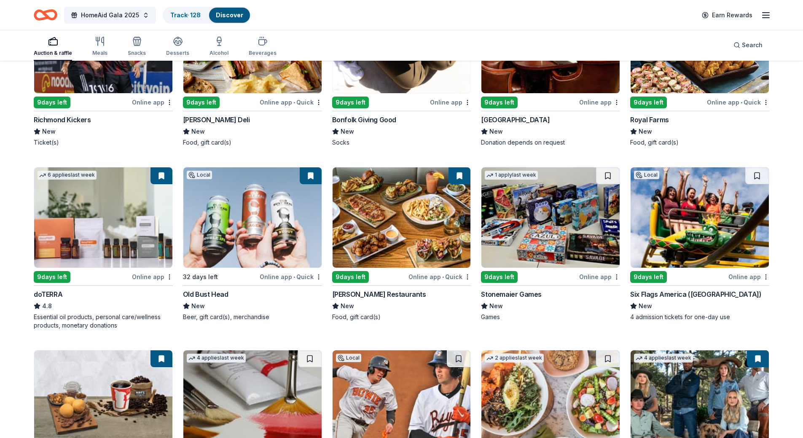
scroll to position [2320, 0]
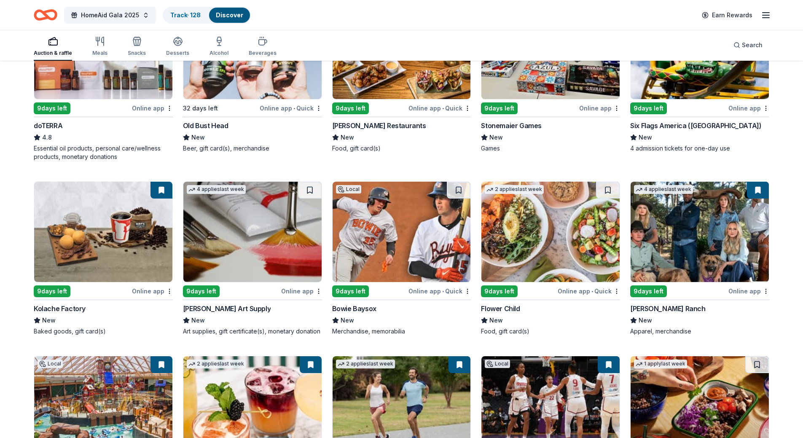
click at [572, 246] on img at bounding box center [551, 232] width 138 height 100
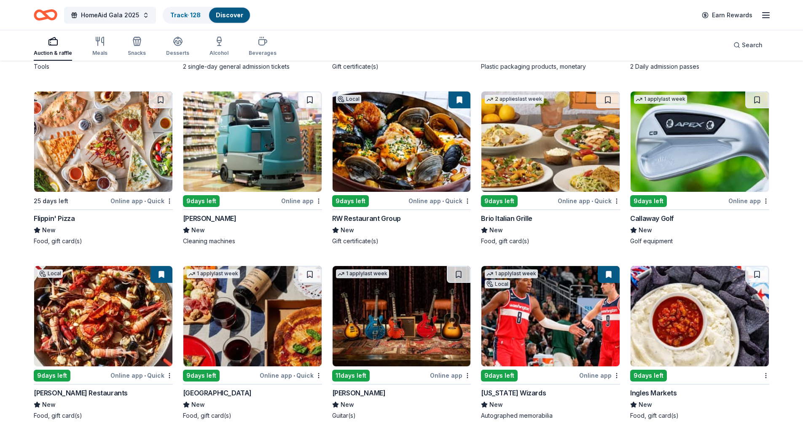
scroll to position [4091, 0]
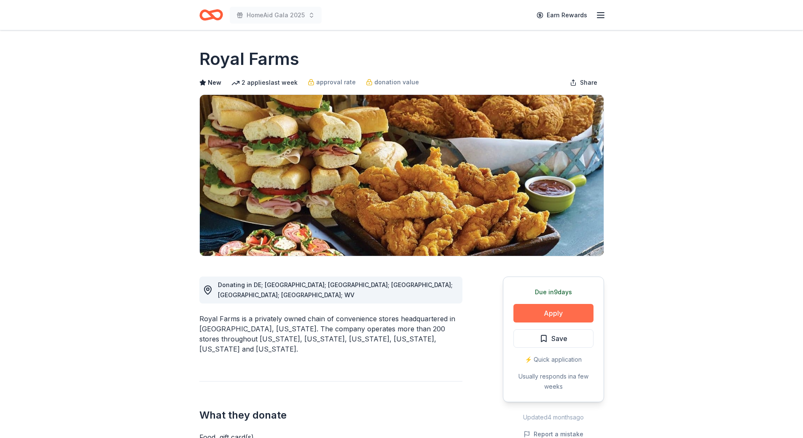
click at [547, 316] on button "Apply" at bounding box center [554, 313] width 80 height 19
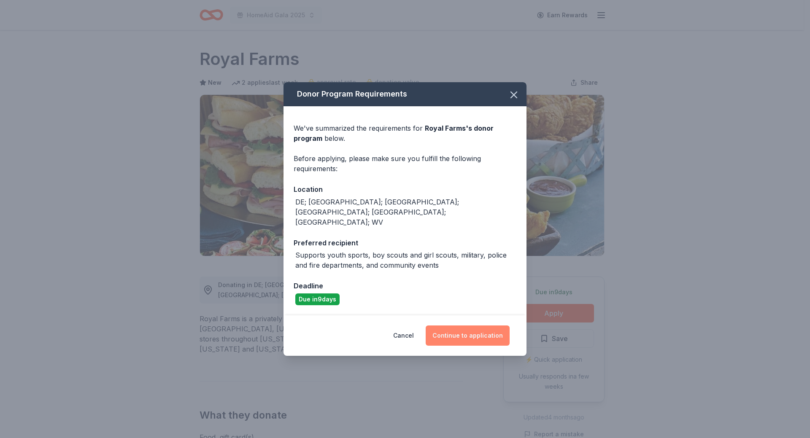
click at [472, 329] on button "Continue to application" at bounding box center [468, 336] width 84 height 20
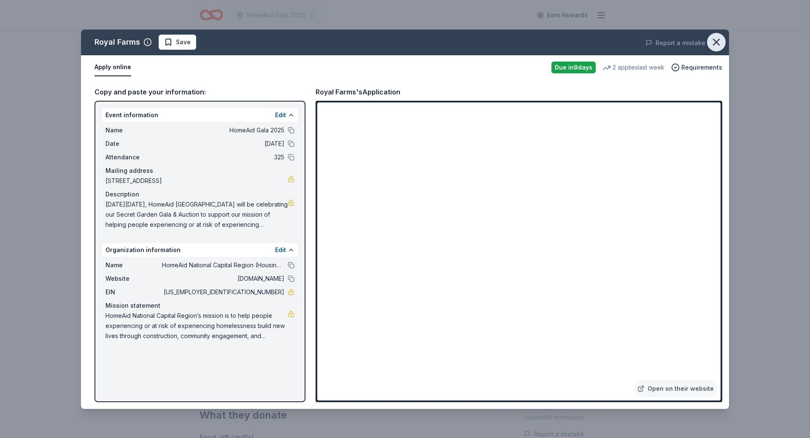
click at [713, 44] on icon "button" at bounding box center [716, 42] width 12 height 12
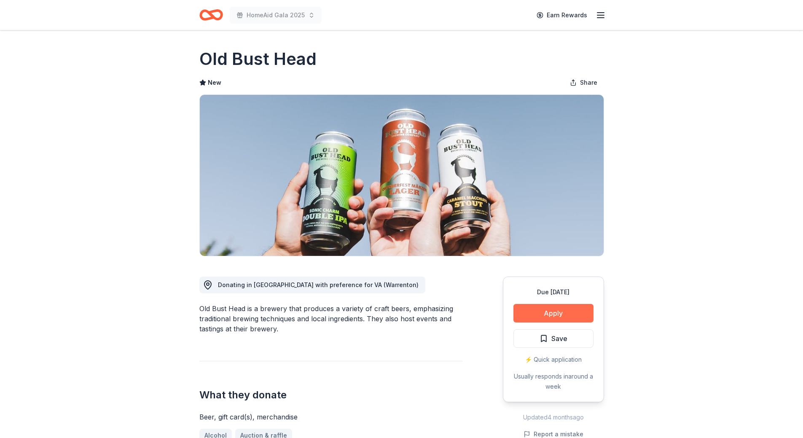
click at [555, 315] on button "Apply" at bounding box center [554, 313] width 80 height 19
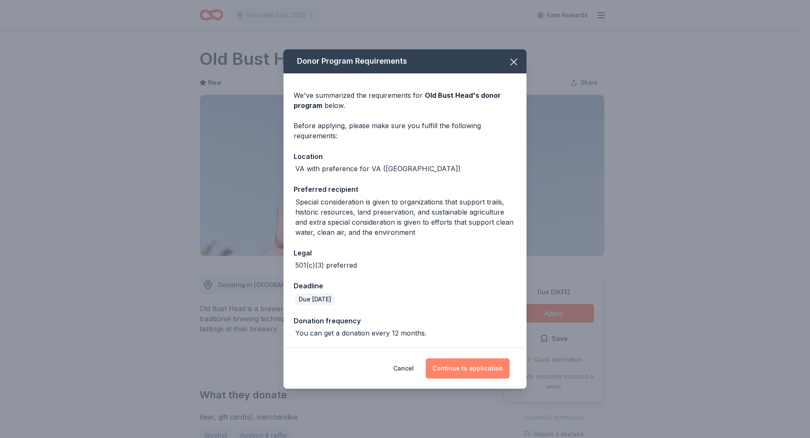
click at [457, 368] on button "Continue to application" at bounding box center [468, 368] width 84 height 20
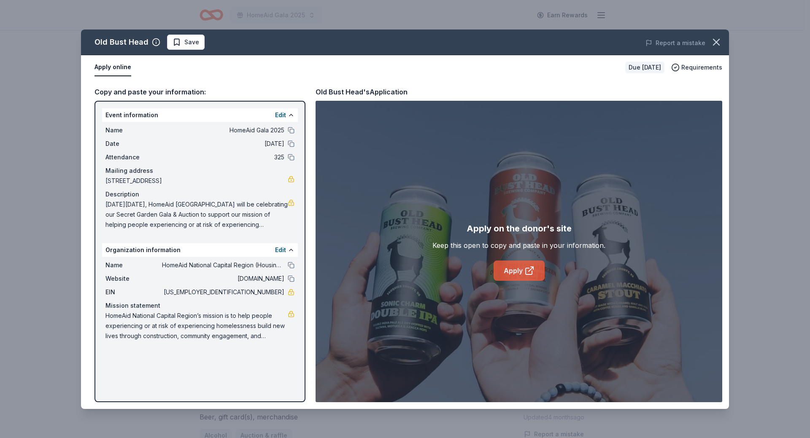
click at [531, 270] on icon at bounding box center [530, 269] width 5 height 5
click at [181, 41] on span "Save" at bounding box center [186, 42] width 27 height 10
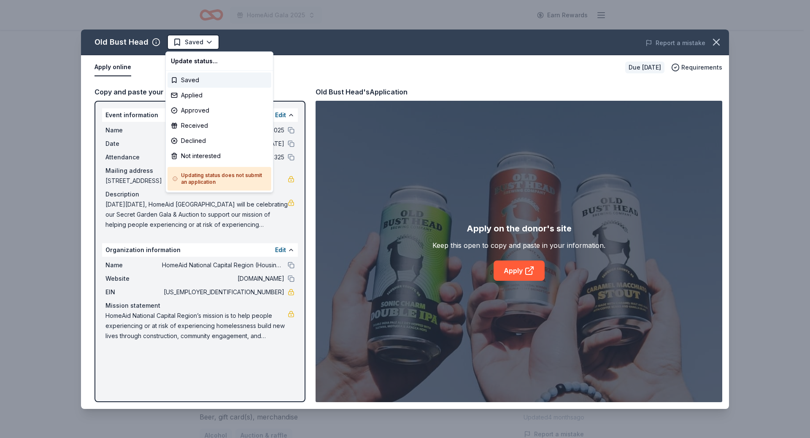
click at [181, 41] on html "HomeAid Gala 2025 Earn Rewards Due in 32 days Share Old Bust Head New Share Don…" at bounding box center [405, 219] width 810 height 438
click at [181, 97] on div "Applied" at bounding box center [219, 95] width 104 height 15
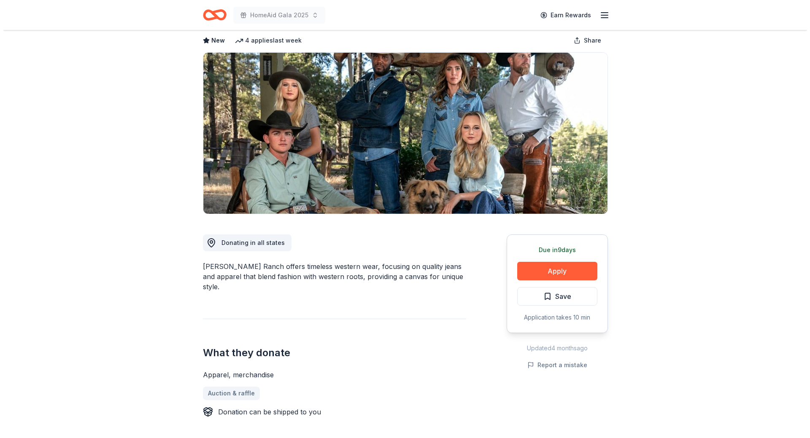
scroll to position [84, 0]
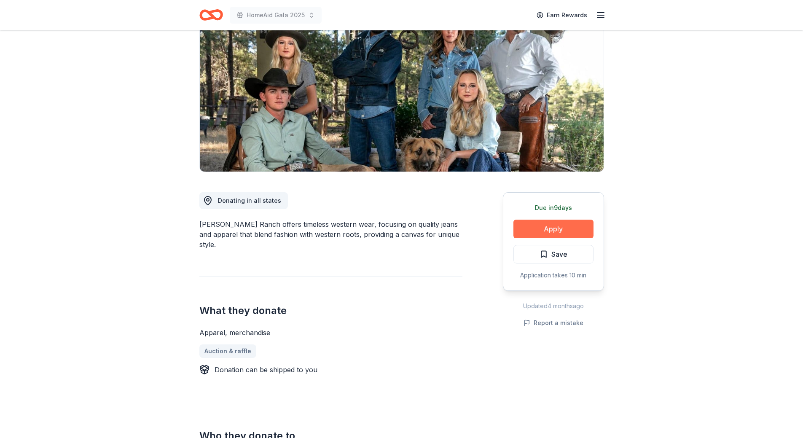
click at [544, 230] on button "Apply" at bounding box center [554, 229] width 80 height 19
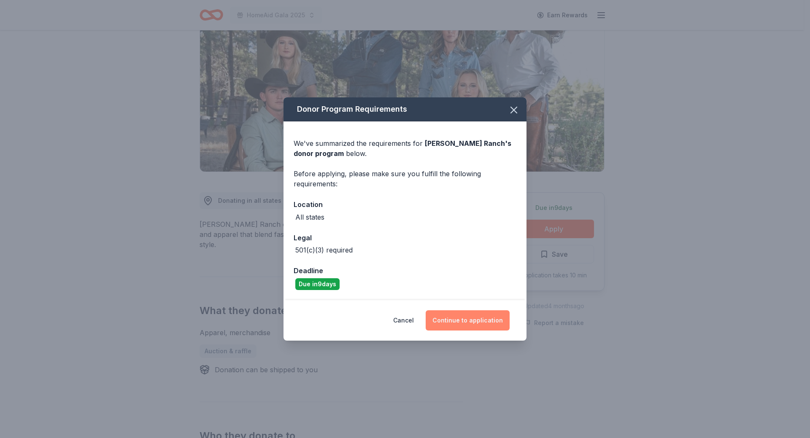
click at [456, 323] on button "Continue to application" at bounding box center [468, 320] width 84 height 20
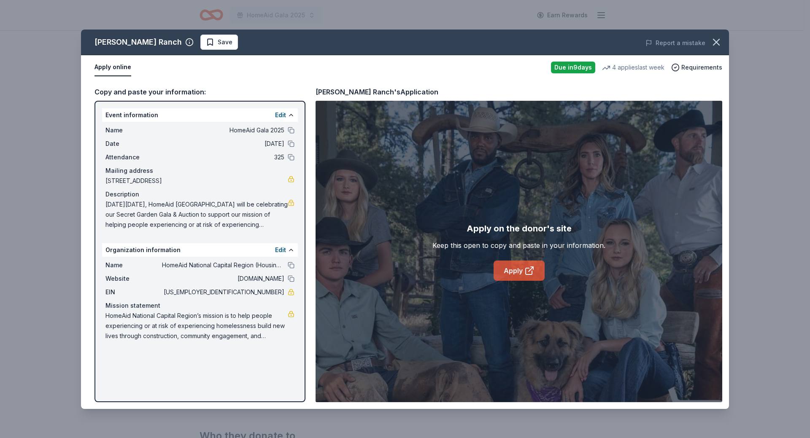
click at [528, 272] on icon at bounding box center [529, 271] width 10 height 10
click at [206, 43] on span "Save" at bounding box center [219, 42] width 27 height 10
click at [172, 44] on html "HomeAid Gala 2025 Earn Rewards Due in 9 days Share Kimes Ranch New 4 applies la…" at bounding box center [405, 135] width 810 height 438
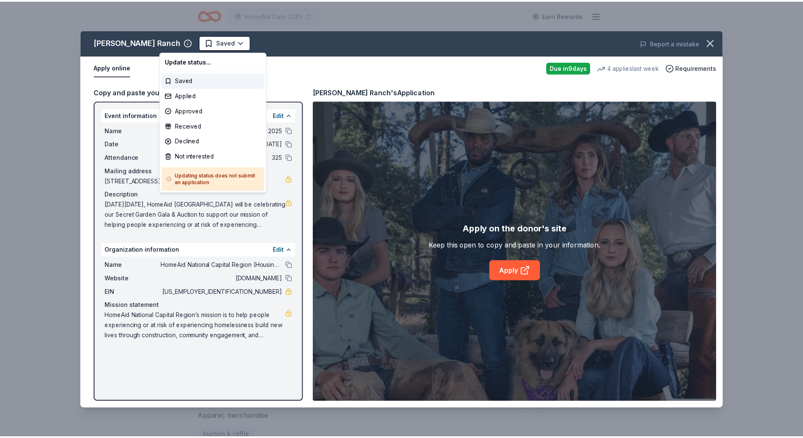
scroll to position [0, 0]
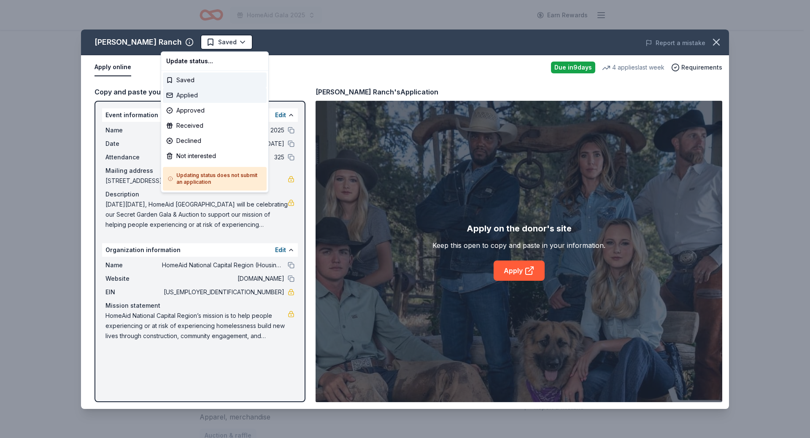
click at [183, 96] on div "Applied" at bounding box center [215, 95] width 104 height 15
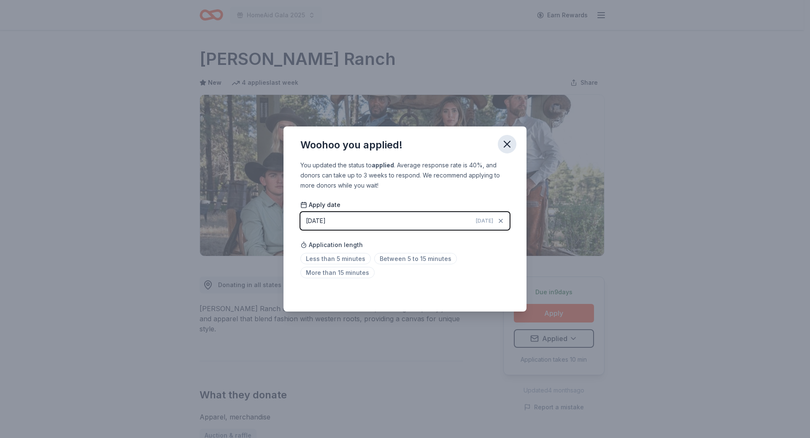
click at [510, 144] on icon "button" at bounding box center [507, 144] width 12 height 12
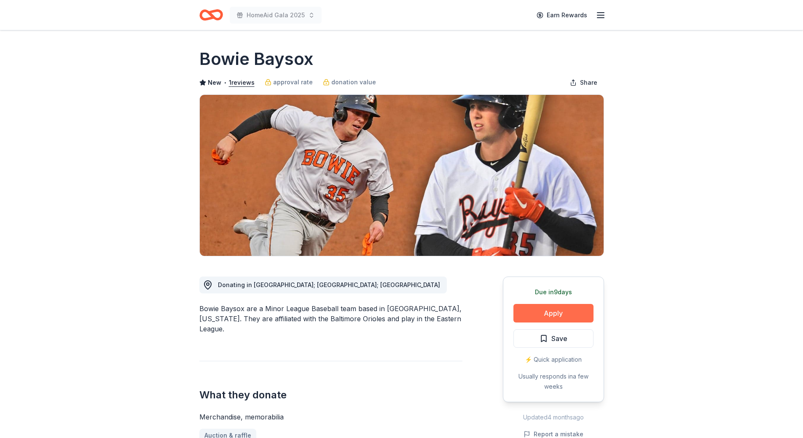
click at [563, 311] on button "Apply" at bounding box center [554, 313] width 80 height 19
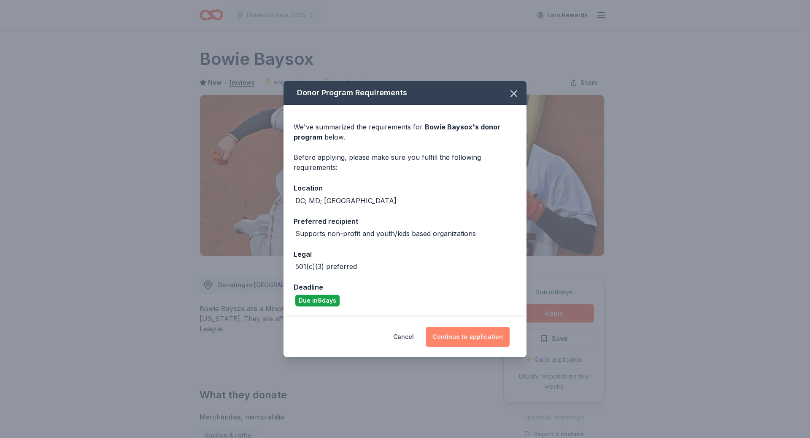
click at [466, 338] on button "Continue to application" at bounding box center [468, 337] width 84 height 20
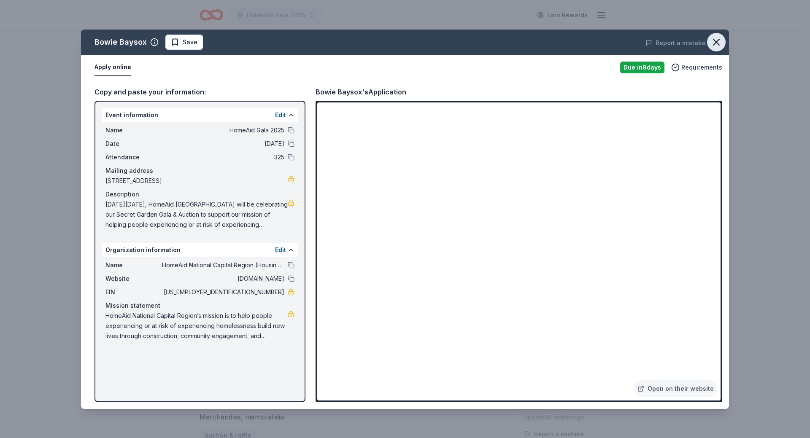
click at [718, 42] on icon "button" at bounding box center [716, 42] width 12 height 12
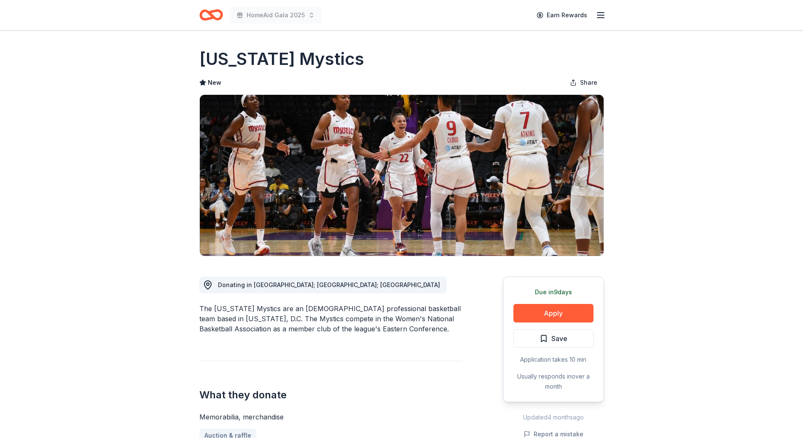
scroll to position [84, 0]
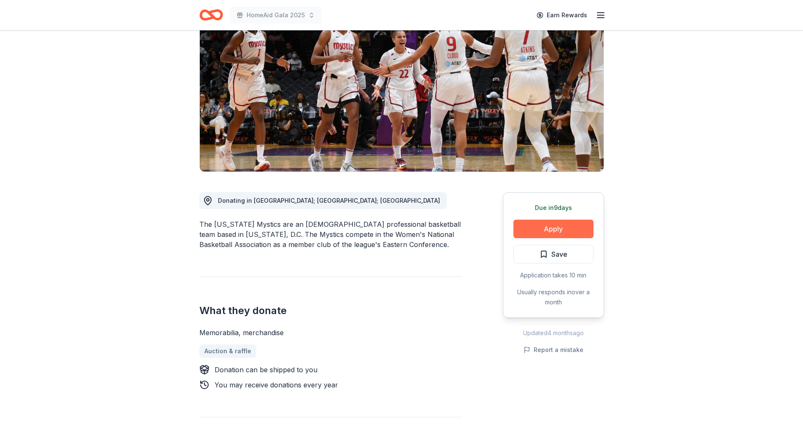
click at [549, 231] on button "Apply" at bounding box center [554, 229] width 80 height 19
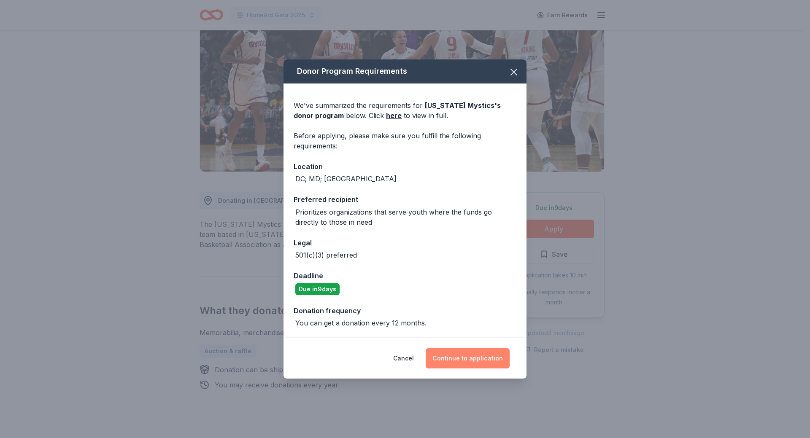
click at [453, 355] on button "Continue to application" at bounding box center [468, 358] width 84 height 20
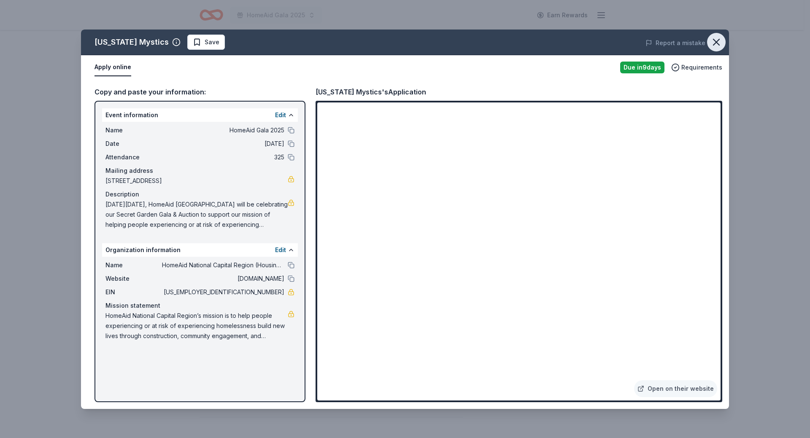
click at [715, 42] on icon "button" at bounding box center [716, 42] width 6 height 6
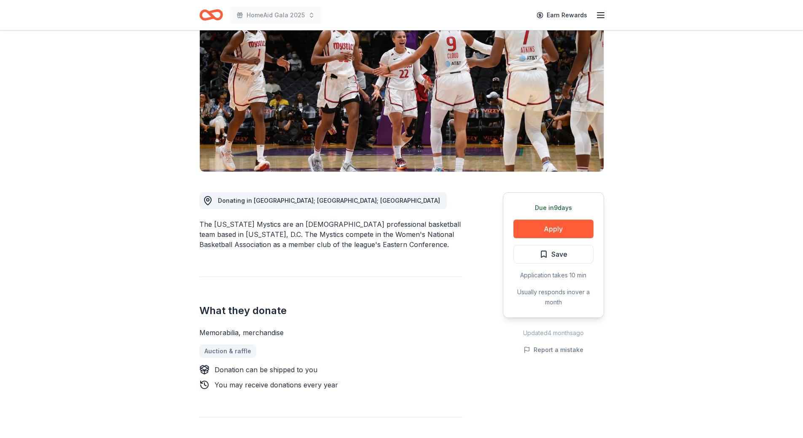
scroll to position [0, 0]
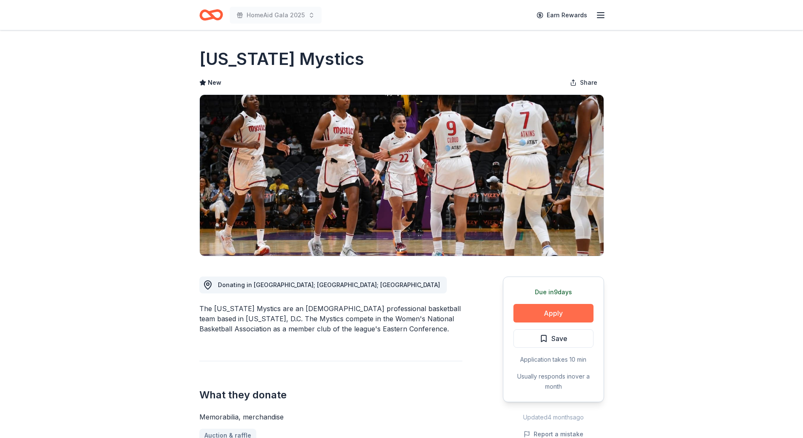
click at [548, 315] on button "Apply" at bounding box center [554, 313] width 80 height 19
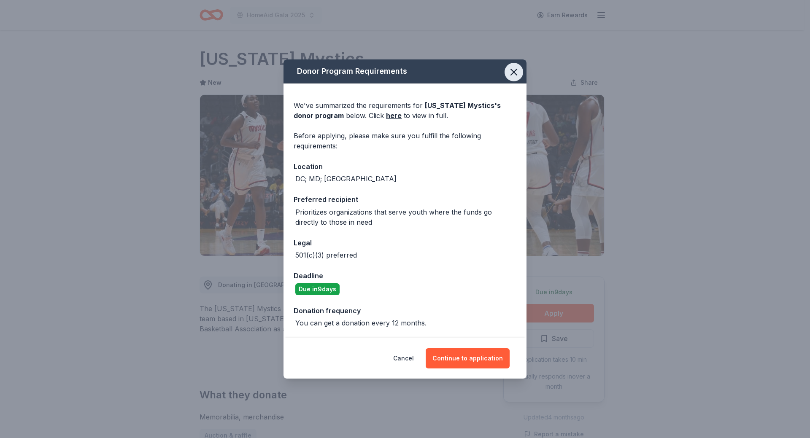
click at [516, 72] on icon "button" at bounding box center [514, 72] width 12 height 12
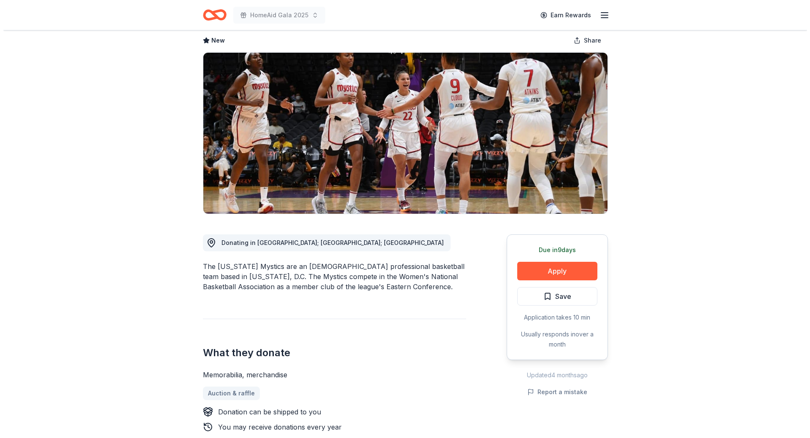
scroll to position [127, 0]
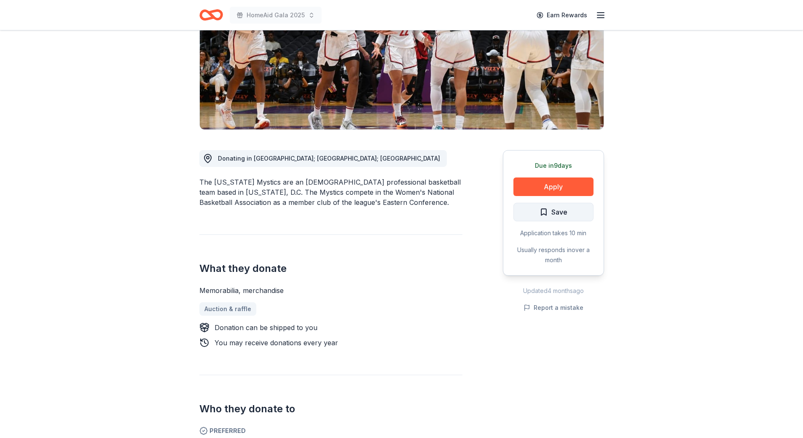
click at [540, 213] on span "Save" at bounding box center [554, 212] width 28 height 11
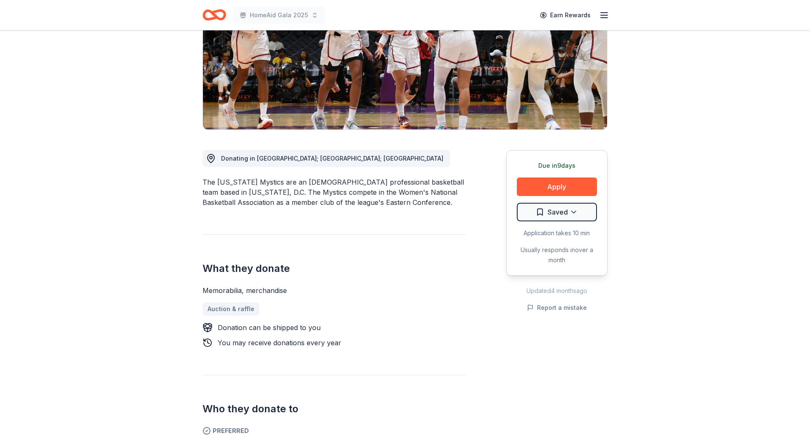
click at [556, 214] on html "HomeAid Gala 2025 Earn Rewards Due [DATE] Share [US_STATE] Mystics New Share Do…" at bounding box center [405, 92] width 810 height 438
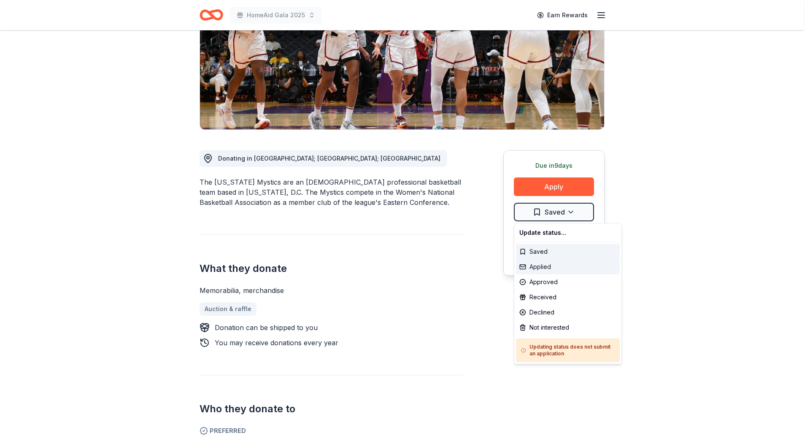
click at [541, 270] on div "Applied" at bounding box center [568, 266] width 104 height 15
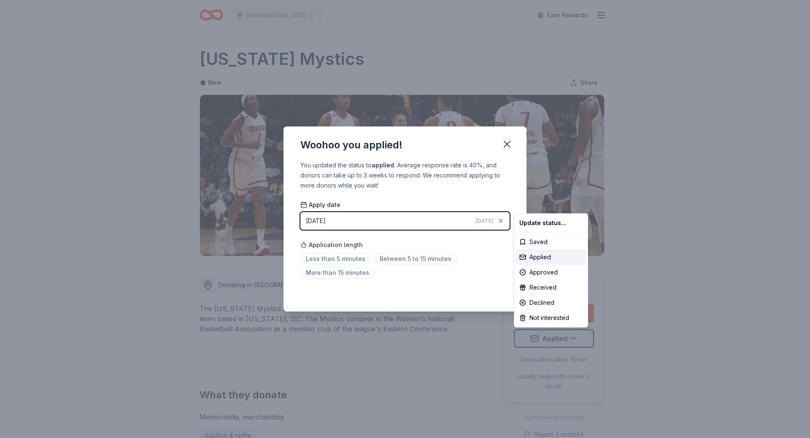
click at [509, 143] on html "HomeAid Gala 2025 Earn Rewards Due [DATE] Share [US_STATE] Mystics New Share Do…" at bounding box center [405, 219] width 810 height 438
